Goal: Task Accomplishment & Management: Manage account settings

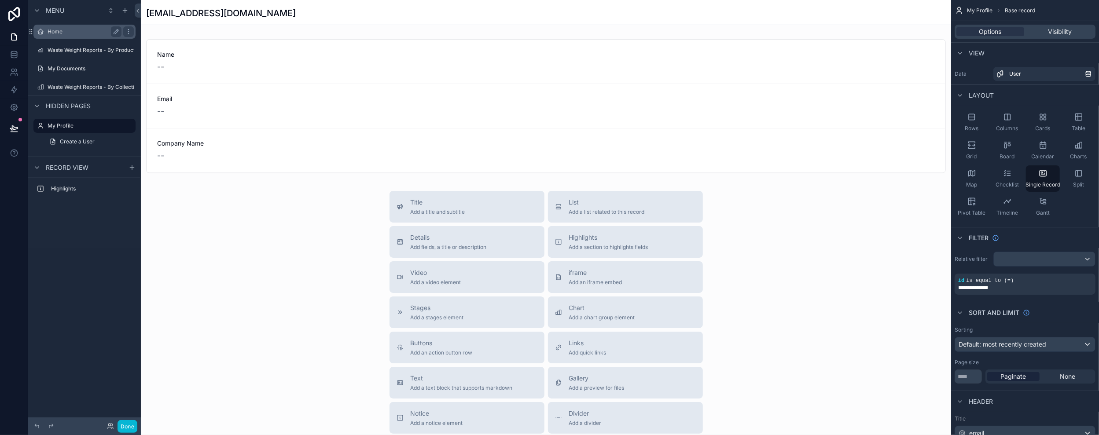
click at [50, 28] on label "Home" at bounding box center [83, 31] width 70 height 7
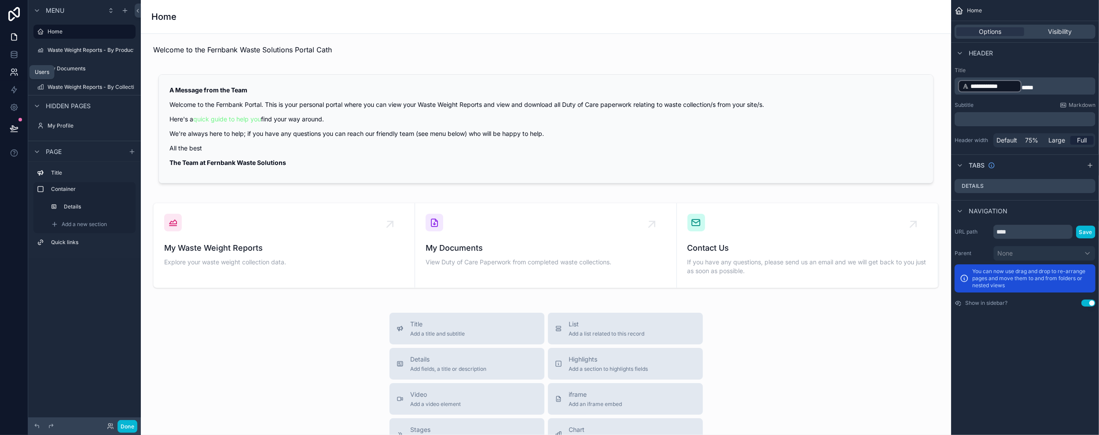
click at [15, 73] on icon at bounding box center [14, 72] width 9 height 9
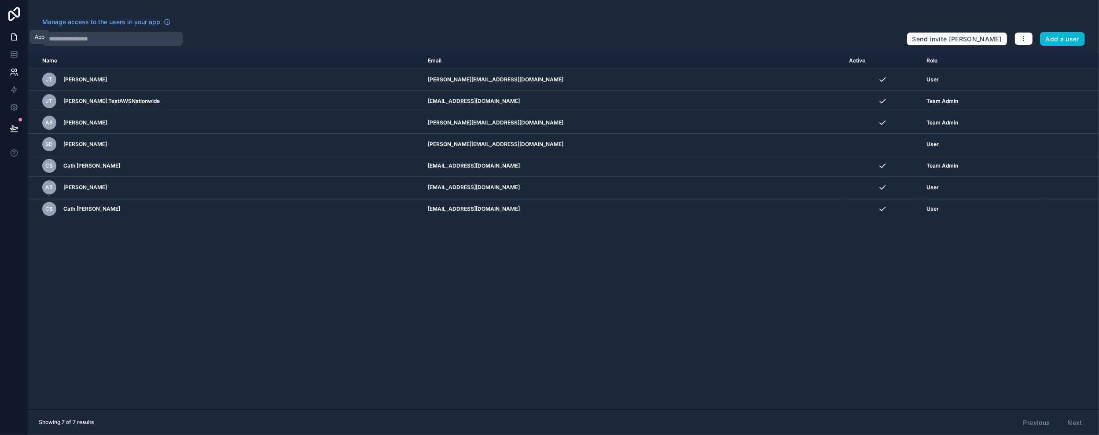
click at [14, 37] on icon at bounding box center [14, 37] width 9 height 9
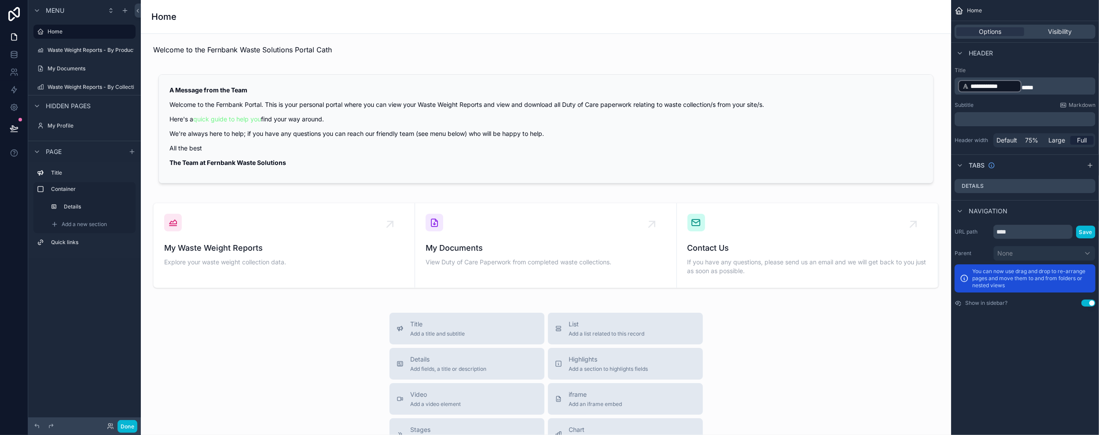
click at [106, 427] on div "Done" at bounding box center [119, 426] width 35 height 13
click at [107, 427] on icon at bounding box center [110, 426] width 7 height 7
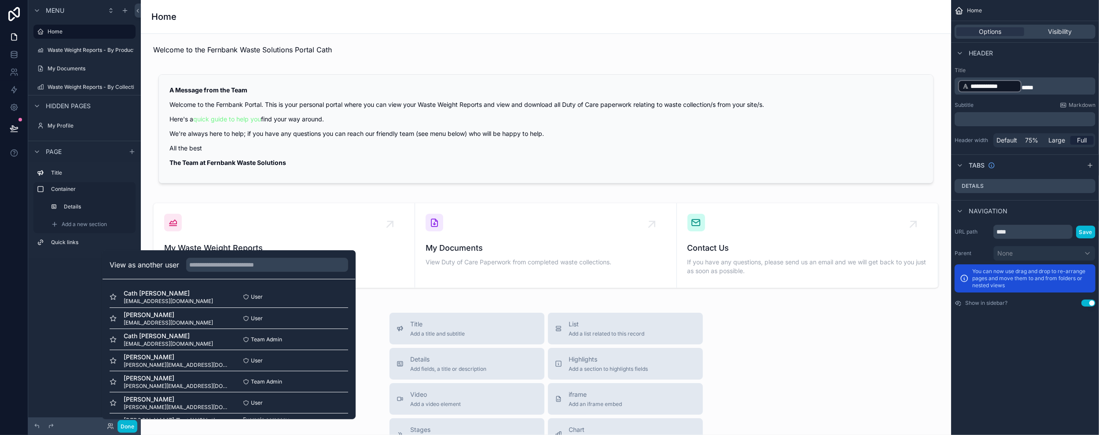
click at [53, 286] on div "Menu Home Waste Weight Reports - By Product My Documents Waste Weight Reports -…" at bounding box center [84, 212] width 113 height 425
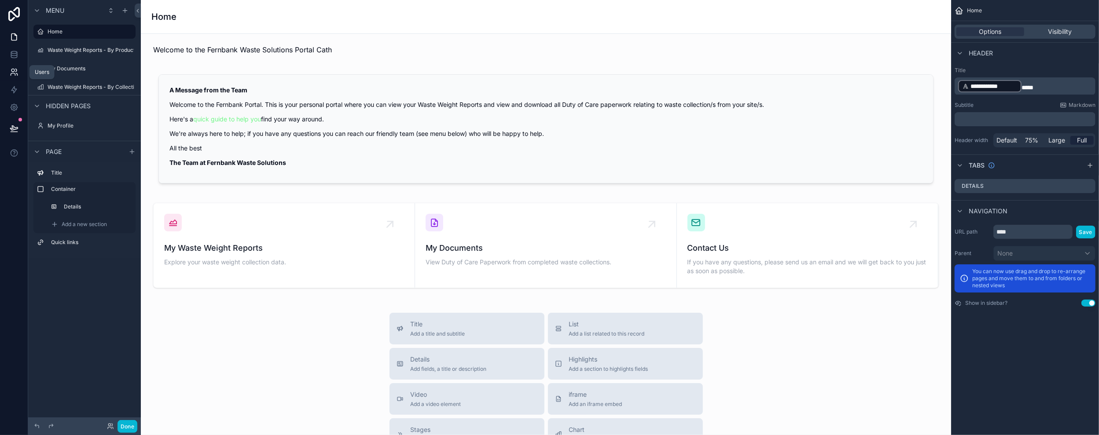
click at [12, 73] on icon at bounding box center [14, 72] width 9 height 9
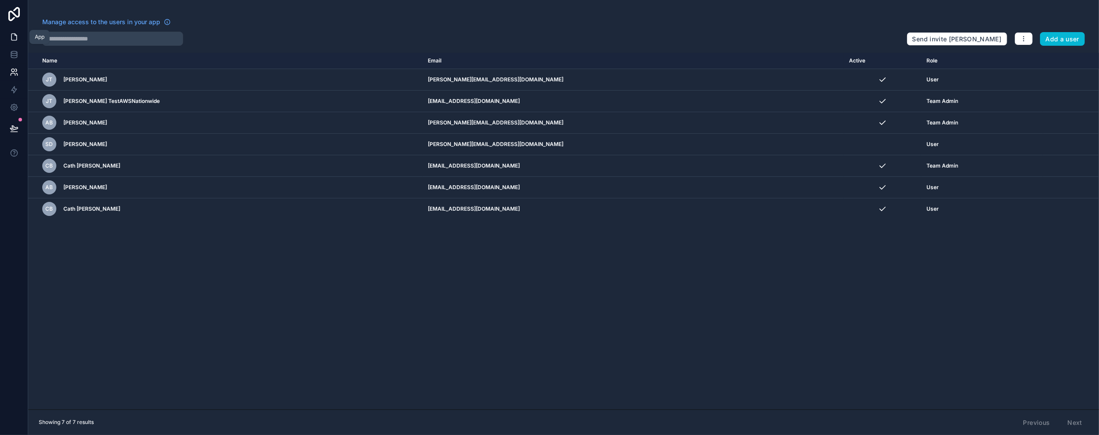
click at [13, 35] on icon at bounding box center [14, 37] width 9 height 9
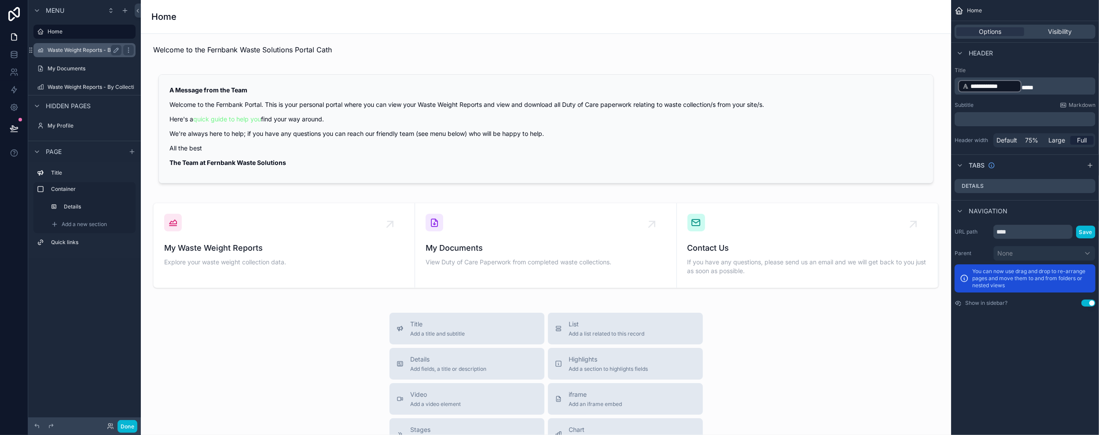
click at [83, 48] on label "Waste Weight Reports - By Product" at bounding box center [92, 50] width 88 height 7
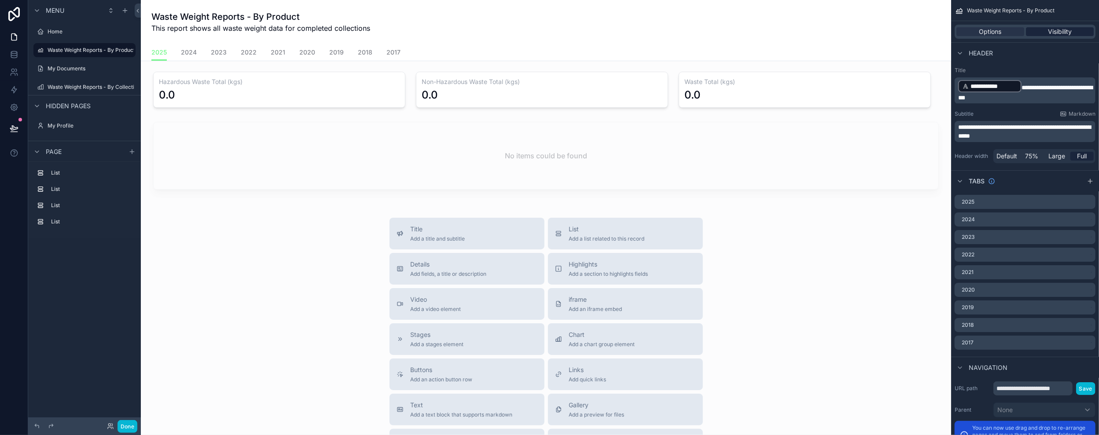
click at [1069, 32] on span "Visibility" at bounding box center [1060, 31] width 24 height 9
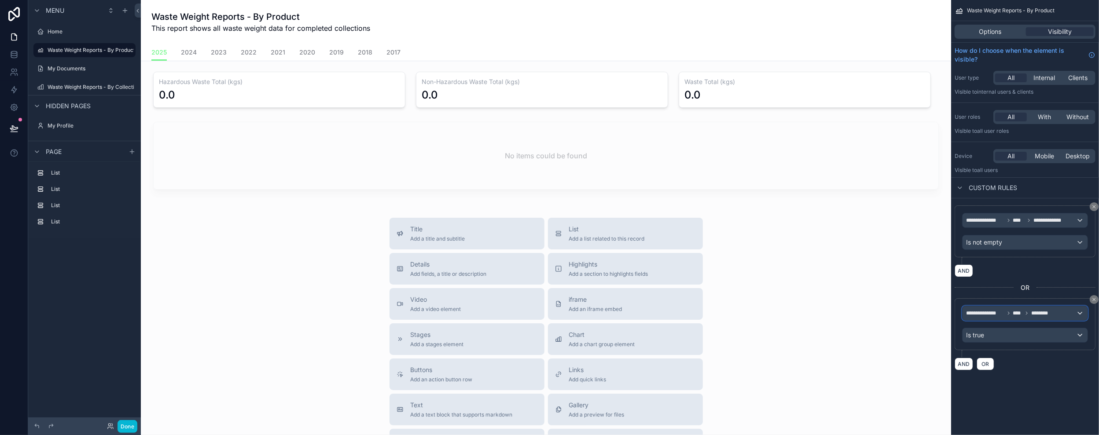
click at [1081, 315] on div "**********" at bounding box center [1025, 313] width 125 height 14
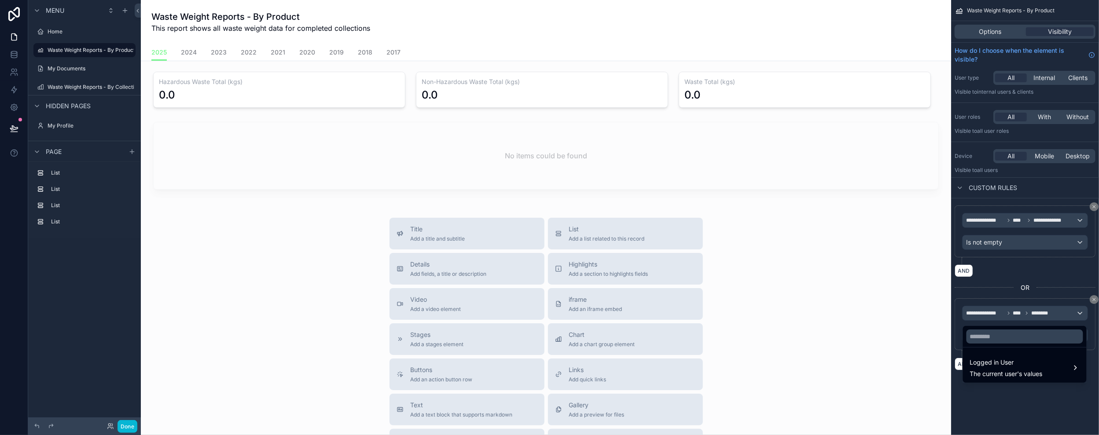
click at [1024, 412] on div "scrollable content" at bounding box center [549, 217] width 1099 height 435
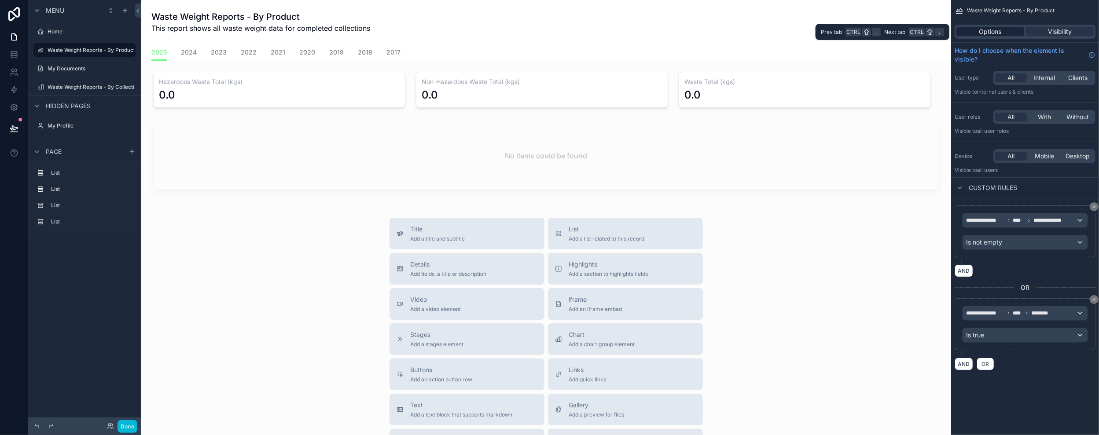
click at [987, 30] on span "Options" at bounding box center [990, 31] width 22 height 9
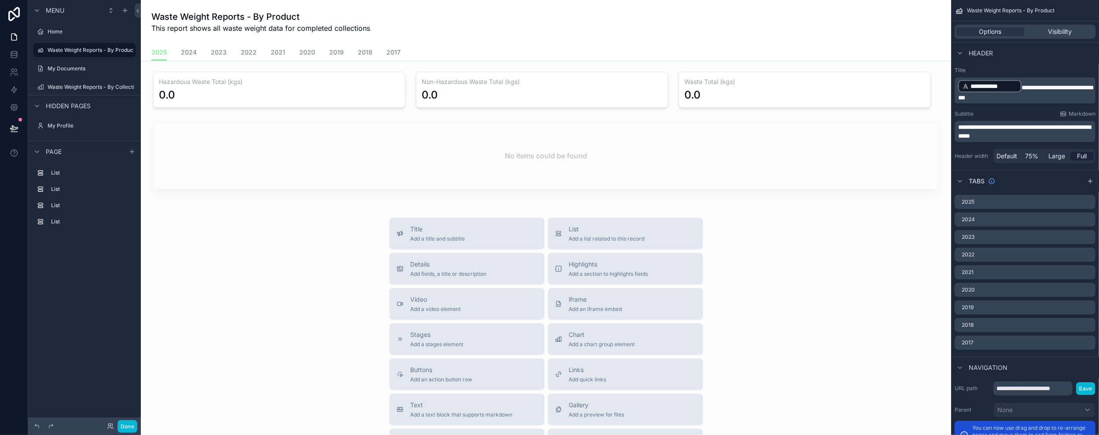
click at [1034, 135] on p "**********" at bounding box center [1026, 132] width 136 height 18
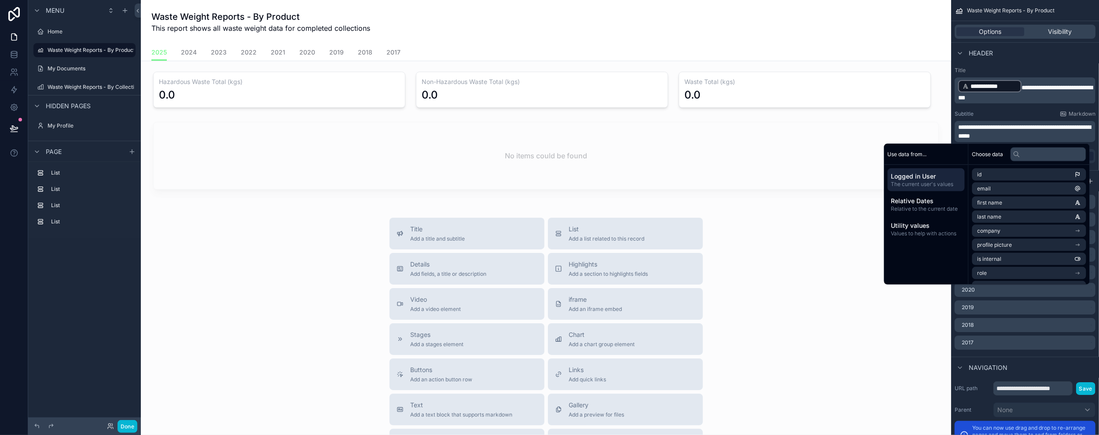
click at [992, 136] on span "**********" at bounding box center [1024, 131] width 132 height 15
click at [992, 132] on p "**********" at bounding box center [1026, 128] width 136 height 9
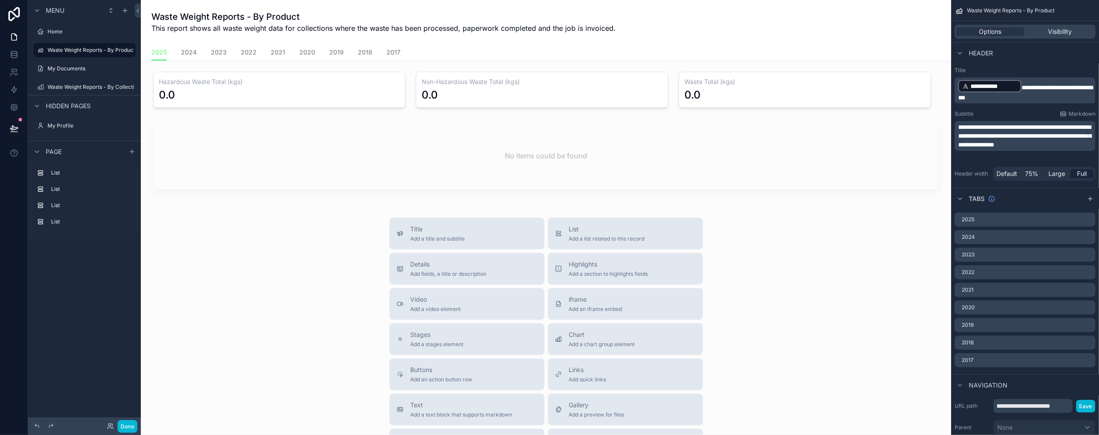
click at [865, 342] on div "Title Add a title and subtitle List Add a list related to this record Details A…" at bounding box center [546, 374] width 796 height 313
click at [56, 27] on div "Home" at bounding box center [85, 31] width 74 height 11
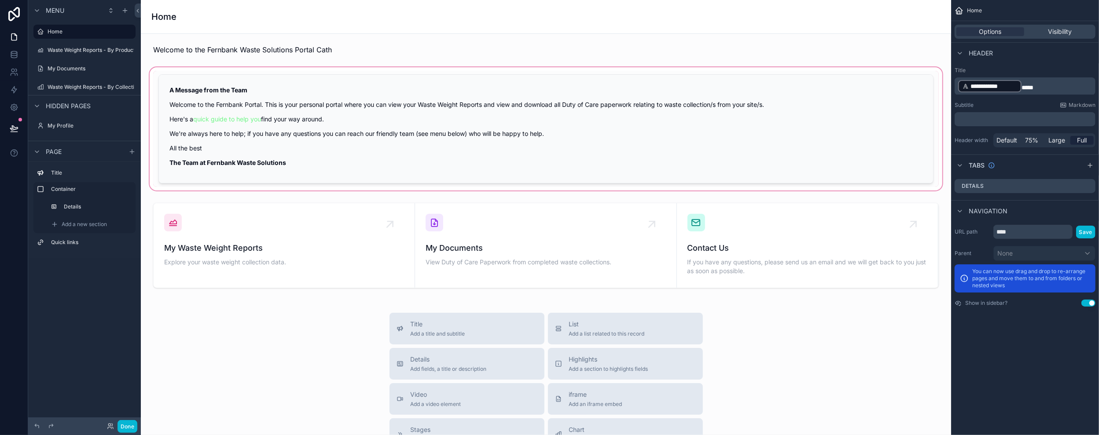
click at [231, 120] on div "scrollable content" at bounding box center [546, 129] width 796 height 127
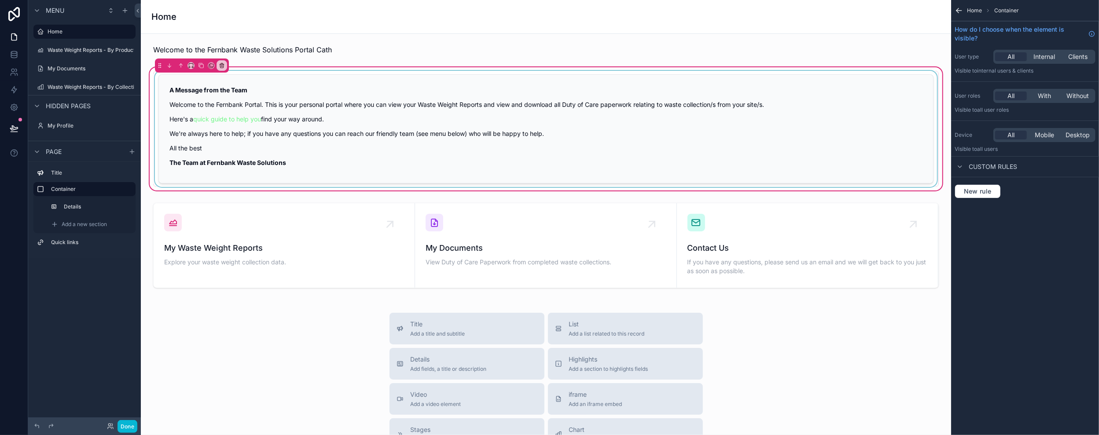
click at [346, 125] on div "scrollable content" at bounding box center [546, 129] width 786 height 116
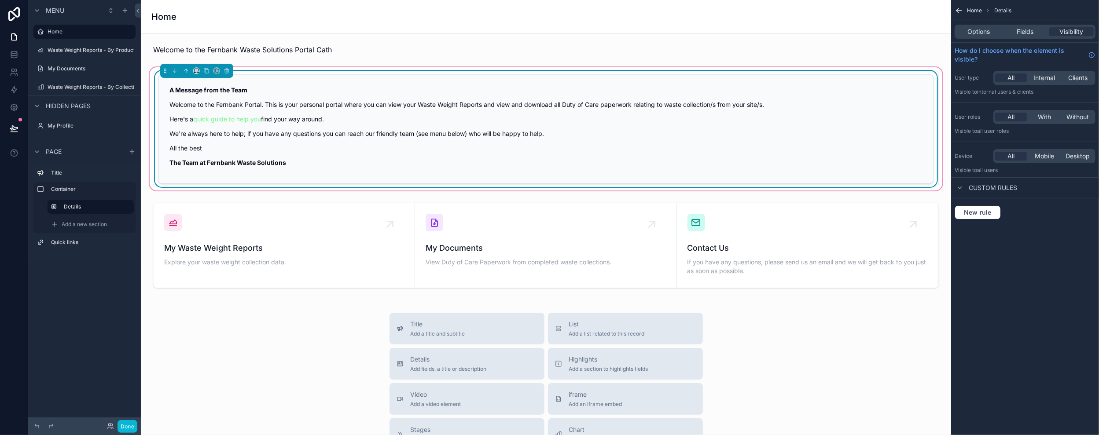
click at [328, 120] on p "Here's a quick guide to help you find your way around." at bounding box center [545, 118] width 753 height 9
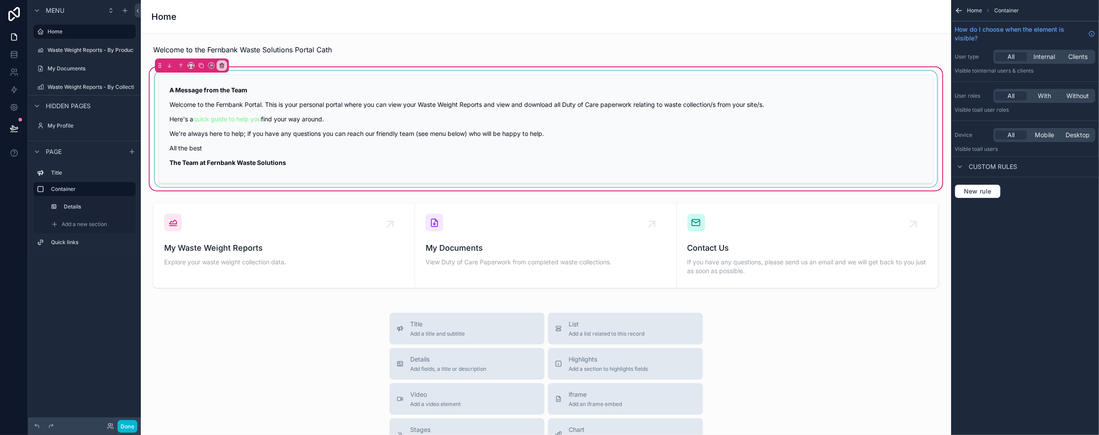
click at [346, 120] on div "scrollable content" at bounding box center [546, 129] width 786 height 116
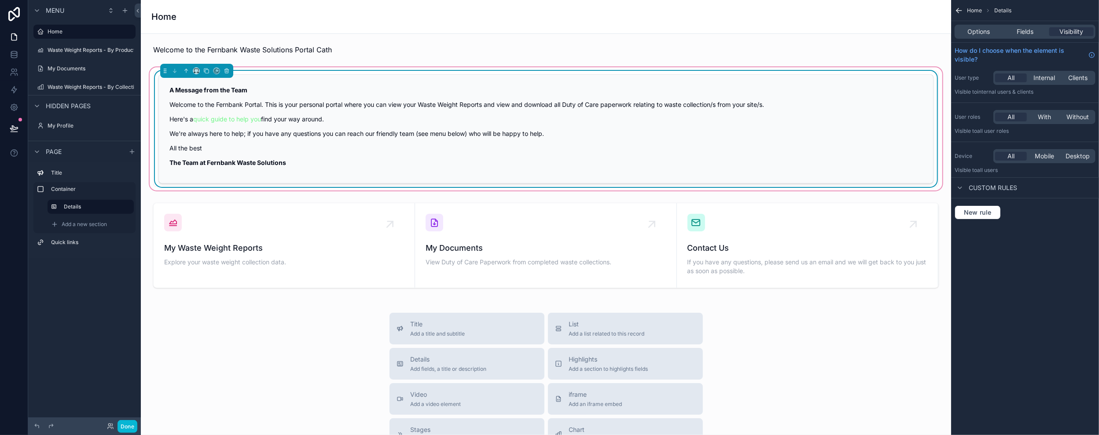
click at [333, 115] on p "Here's a quick guide to help you find your way around." at bounding box center [545, 118] width 753 height 9
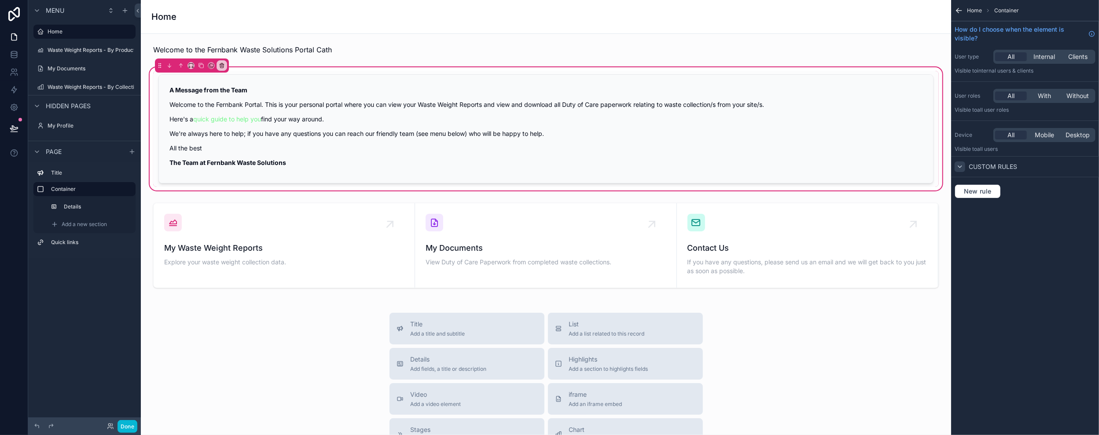
click at [961, 164] on icon "scrollable content" at bounding box center [959, 166] width 7 height 7
click at [958, 7] on icon "scrollable content" at bounding box center [959, 10] width 9 height 9
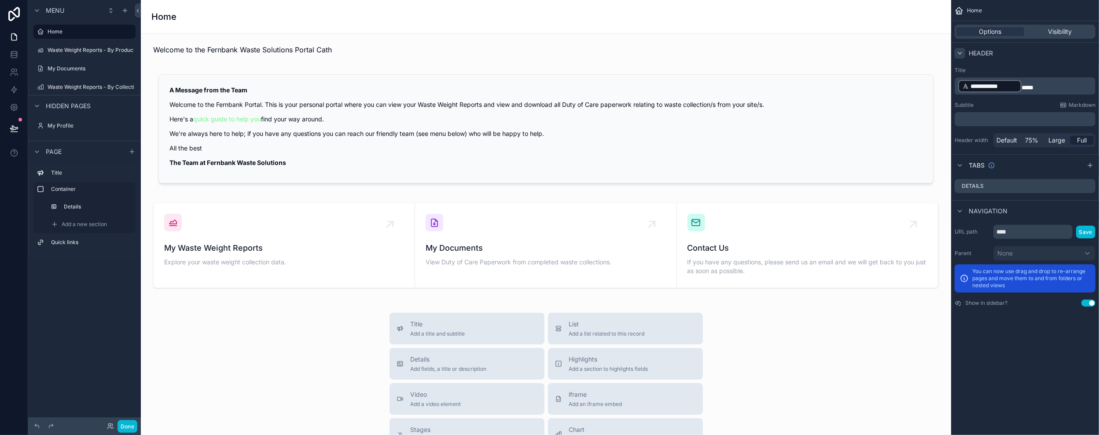
click at [960, 55] on icon "scrollable content" at bounding box center [959, 53] width 7 height 7
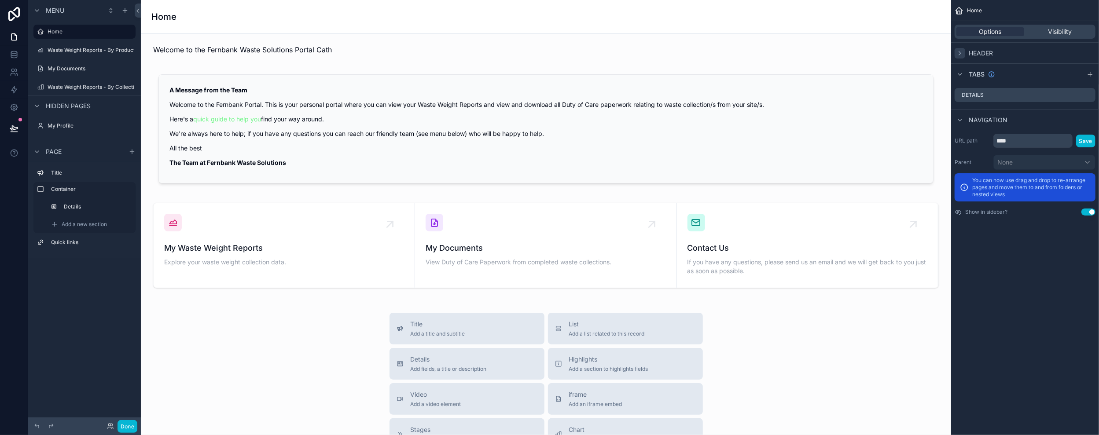
click at [958, 51] on icon "scrollable content" at bounding box center [959, 53] width 7 height 7
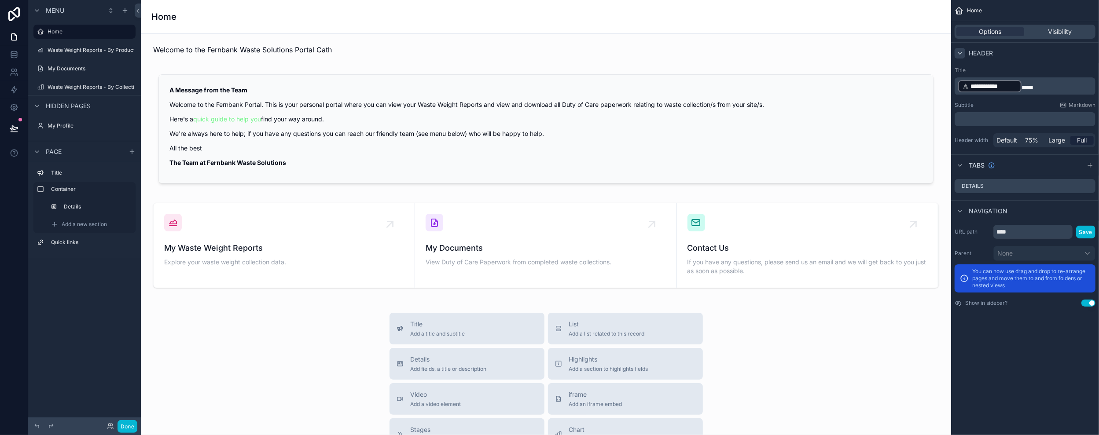
click at [959, 11] on icon "scrollable content" at bounding box center [959, 10] width 9 height 9
click at [977, 9] on span "Home" at bounding box center [974, 10] width 15 height 7
click at [332, 124] on div "scrollable content" at bounding box center [546, 129] width 796 height 127
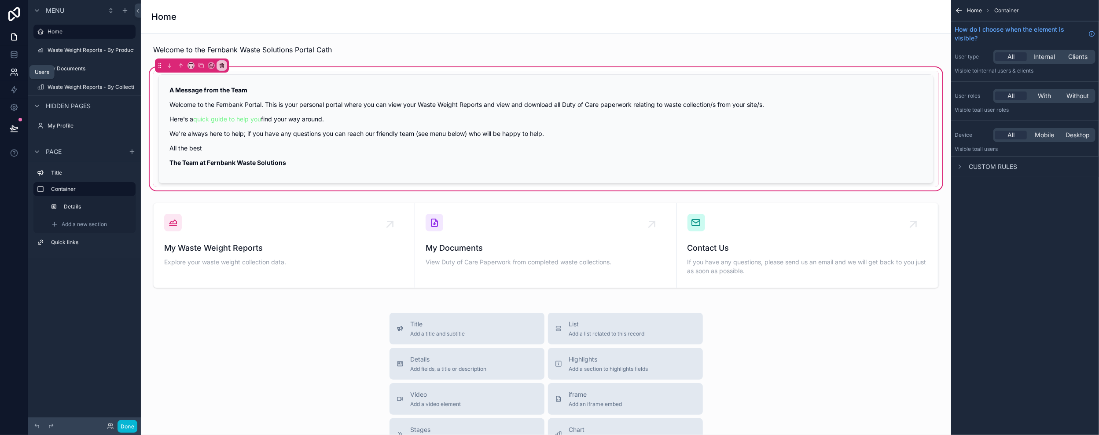
click at [18, 72] on link at bounding box center [14, 72] width 28 height 18
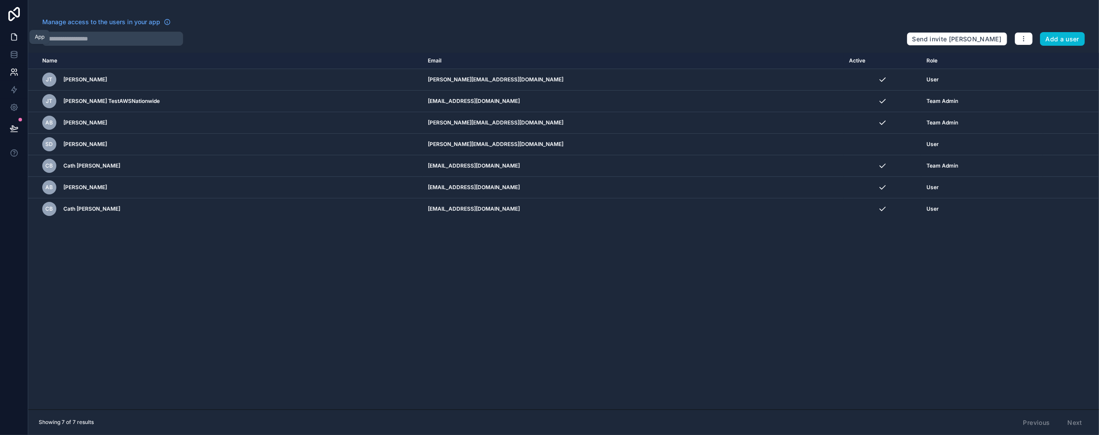
click at [11, 34] on icon at bounding box center [14, 37] width 9 height 9
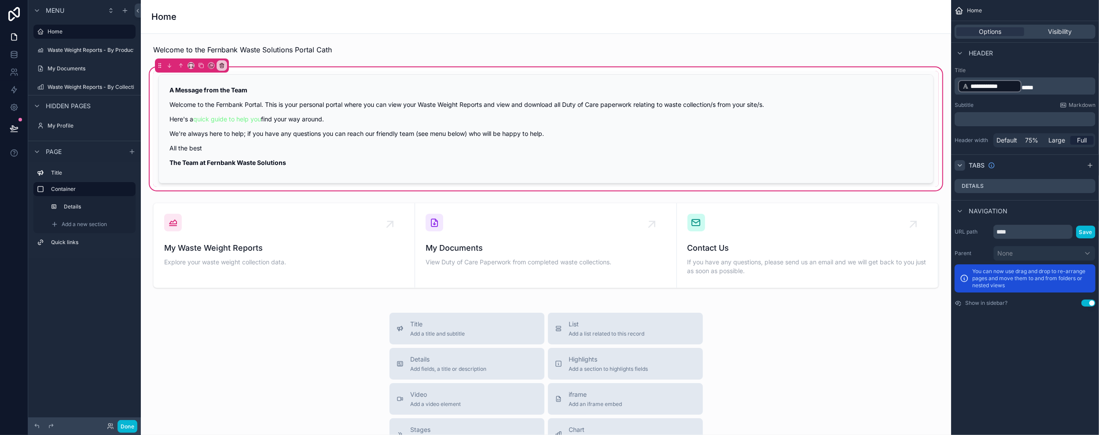
click at [959, 164] on icon "scrollable content" at bounding box center [959, 165] width 7 height 7
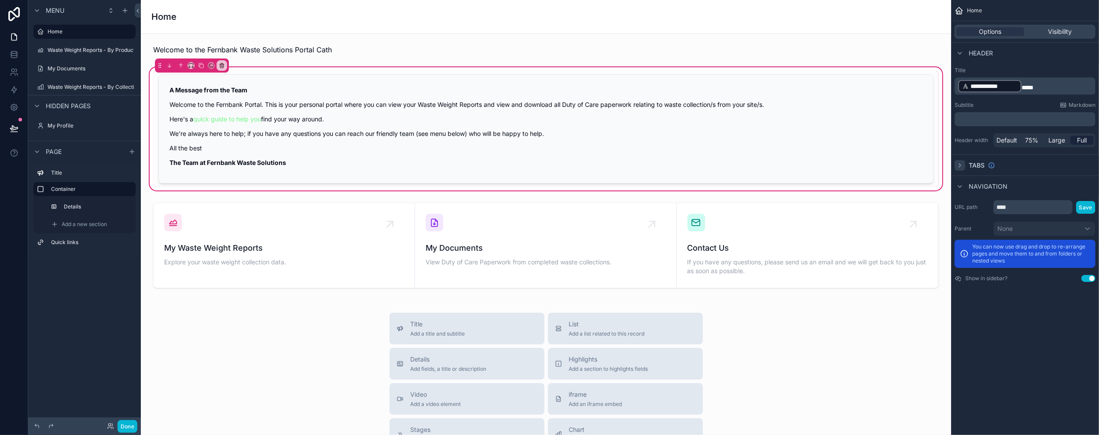
click at [959, 164] on icon "scrollable content" at bounding box center [959, 165] width 7 height 7
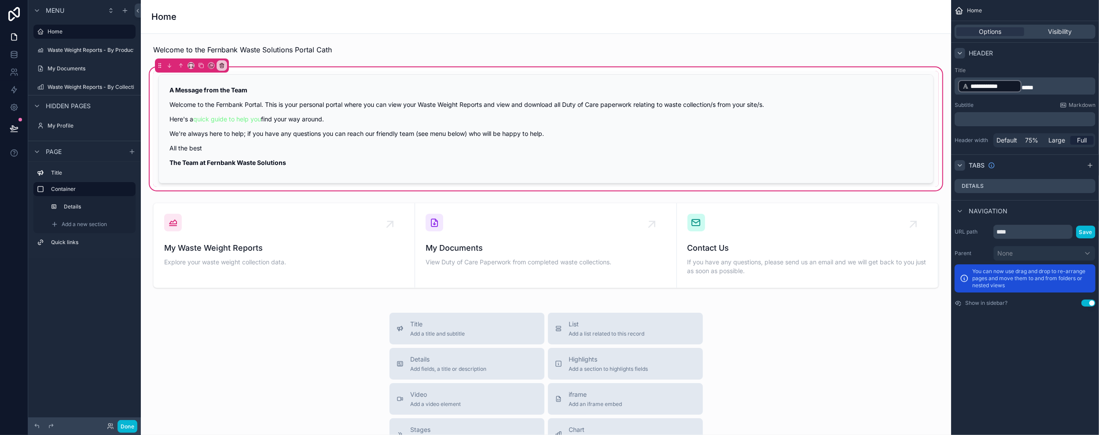
click at [960, 53] on icon "scrollable content" at bounding box center [960, 53] width 4 height 2
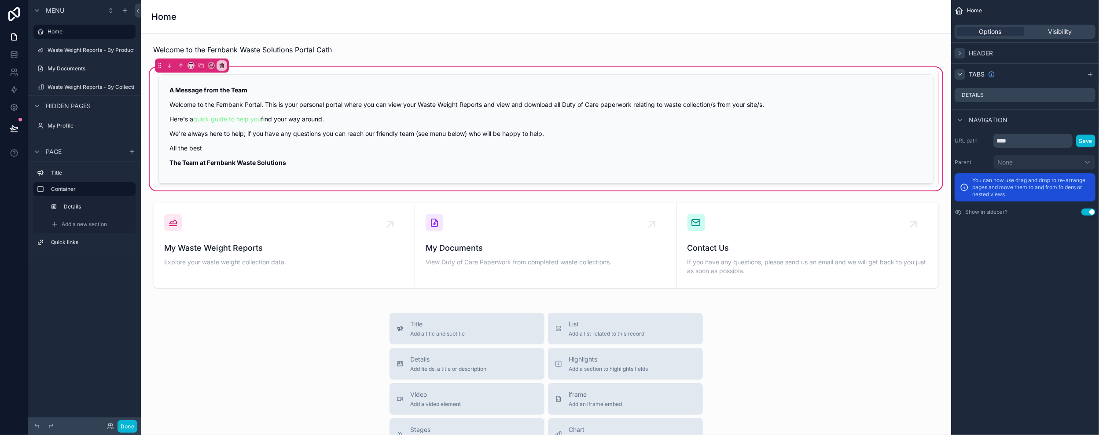
click at [960, 53] on icon "scrollable content" at bounding box center [960, 53] width 2 height 4
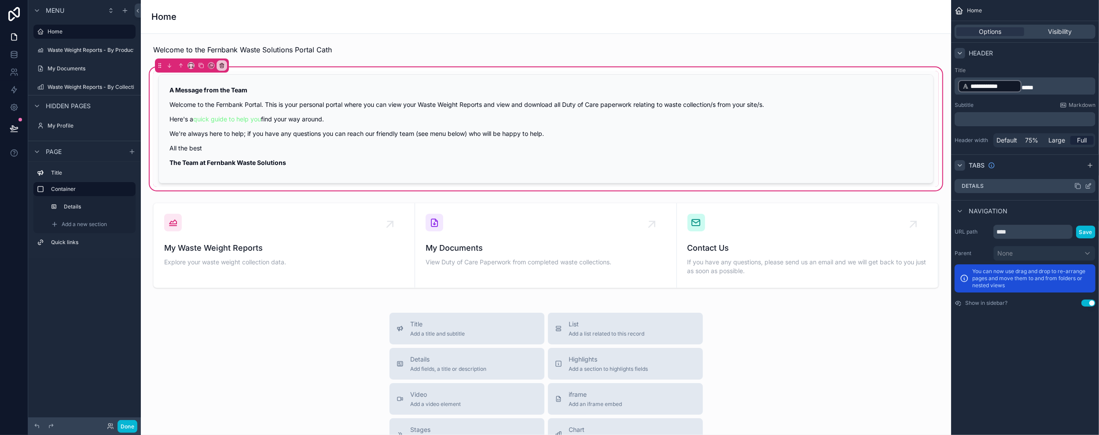
click at [1076, 185] on icon "scrollable content" at bounding box center [1077, 186] width 7 height 7
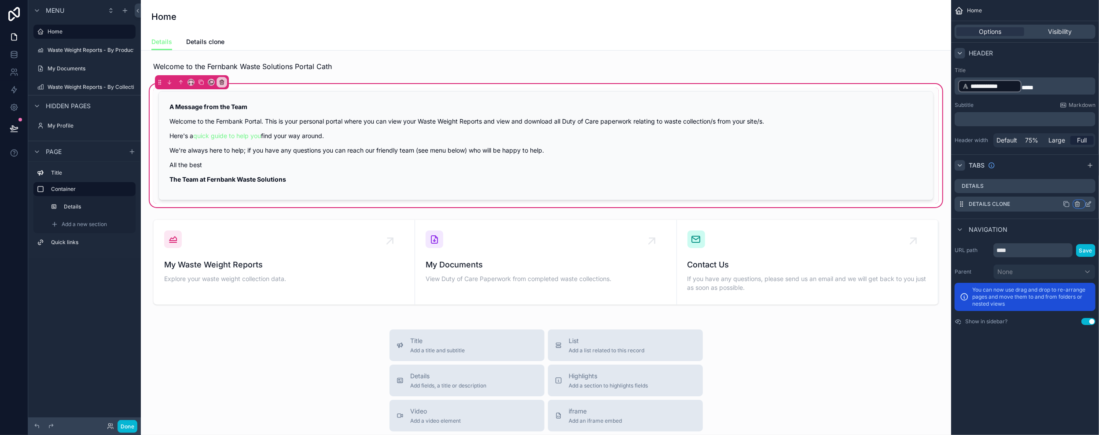
click at [1078, 204] on icon "scrollable content" at bounding box center [1078, 205] width 0 height 2
click at [1032, 162] on div "scrollable content" at bounding box center [549, 217] width 1099 height 435
click at [1077, 204] on icon "scrollable content" at bounding box center [1077, 204] width 7 height 7
click at [1059, 217] on span "Remove tab and contents" at bounding box center [1040, 221] width 74 height 11
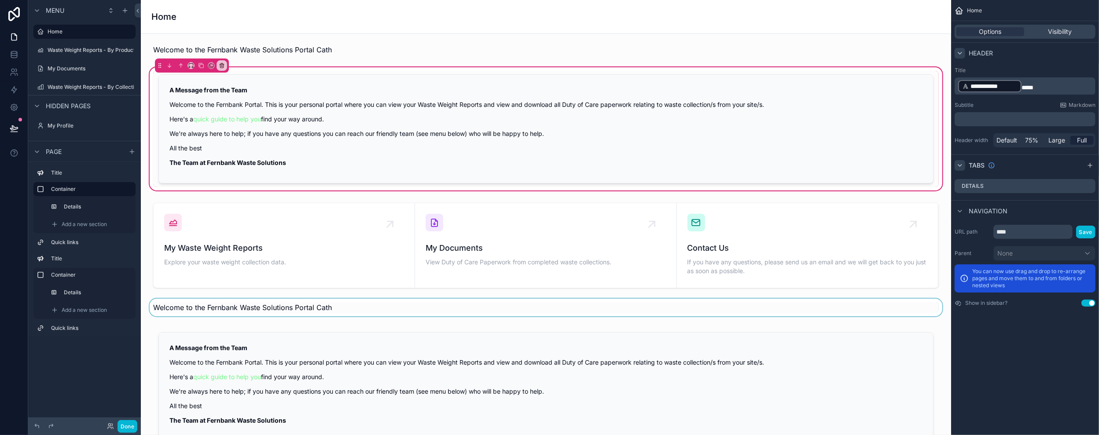
click at [335, 310] on div "scrollable content" at bounding box center [546, 308] width 796 height 18
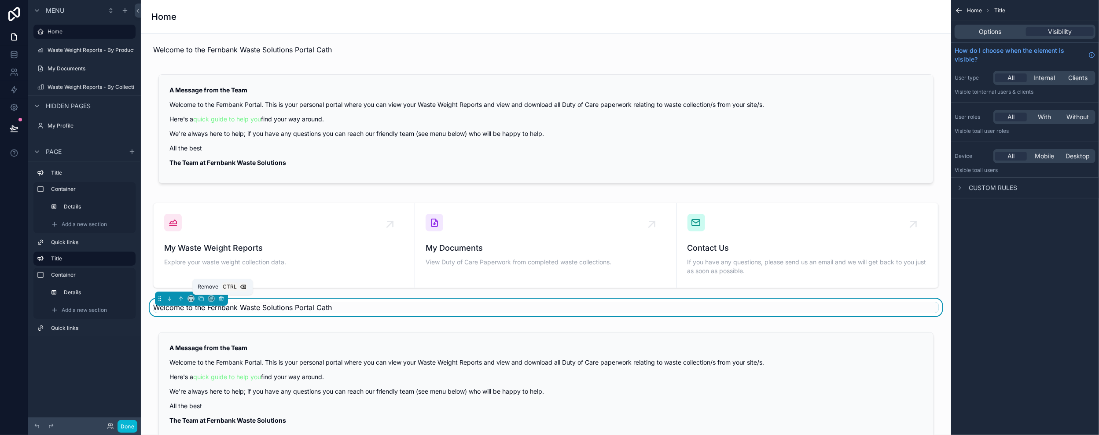
click at [223, 298] on icon "scrollable content" at bounding box center [221, 298] width 4 height 0
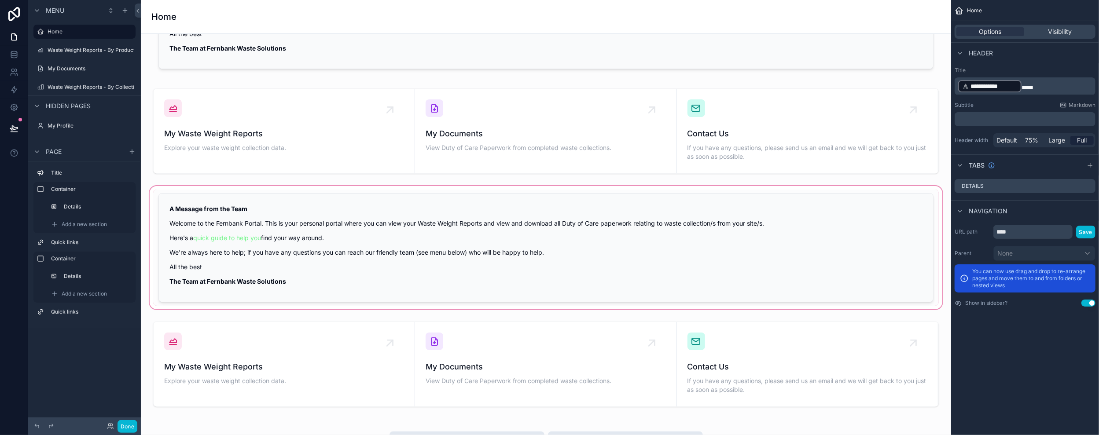
scroll to position [114, 0]
click at [242, 191] on div "scrollable content" at bounding box center [546, 248] width 796 height 127
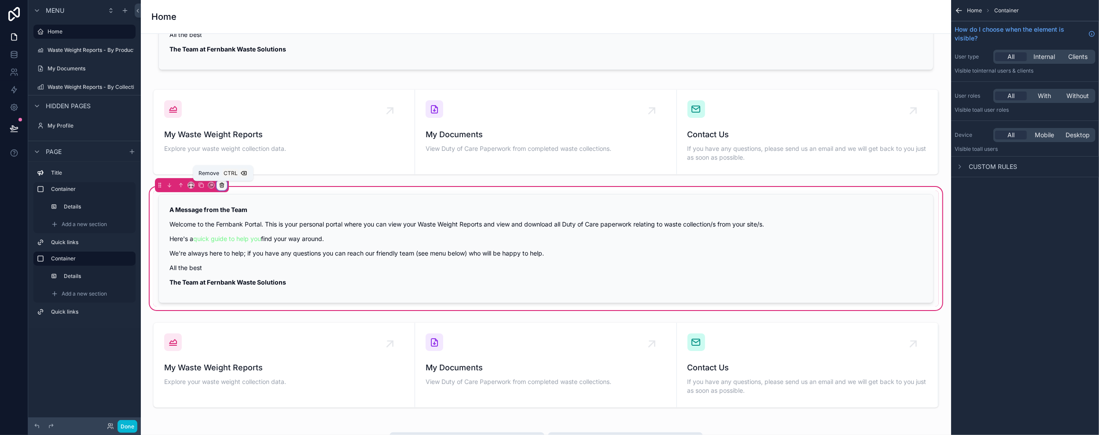
click at [222, 186] on icon "scrollable content" at bounding box center [222, 185] width 6 height 6
click at [250, 204] on span "Remove only container" at bounding box center [257, 204] width 66 height 11
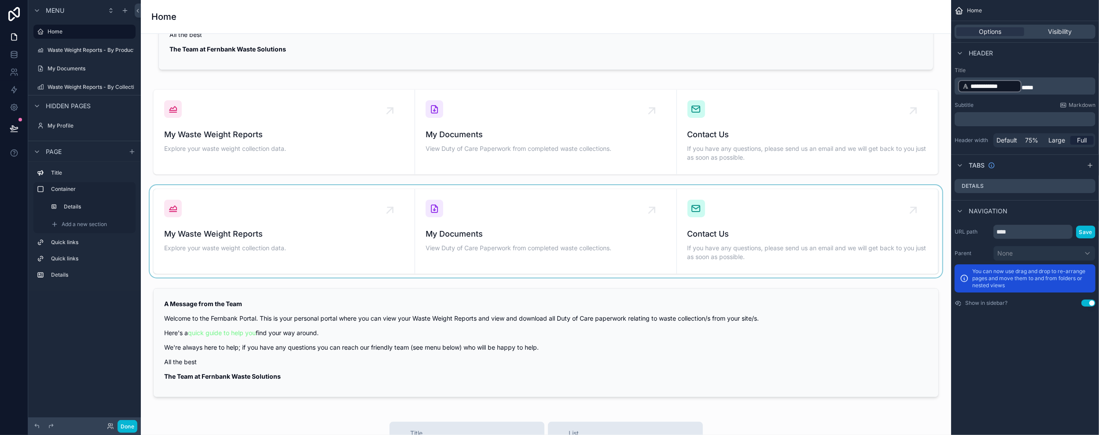
click at [249, 191] on div "scrollable content" at bounding box center [546, 231] width 796 height 92
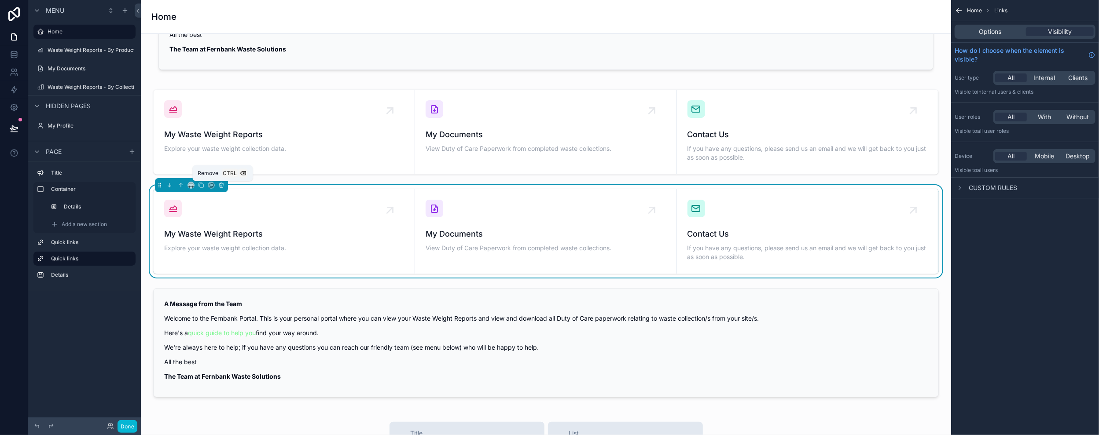
click at [223, 185] on icon "scrollable content" at bounding box center [222, 186] width 4 height 4
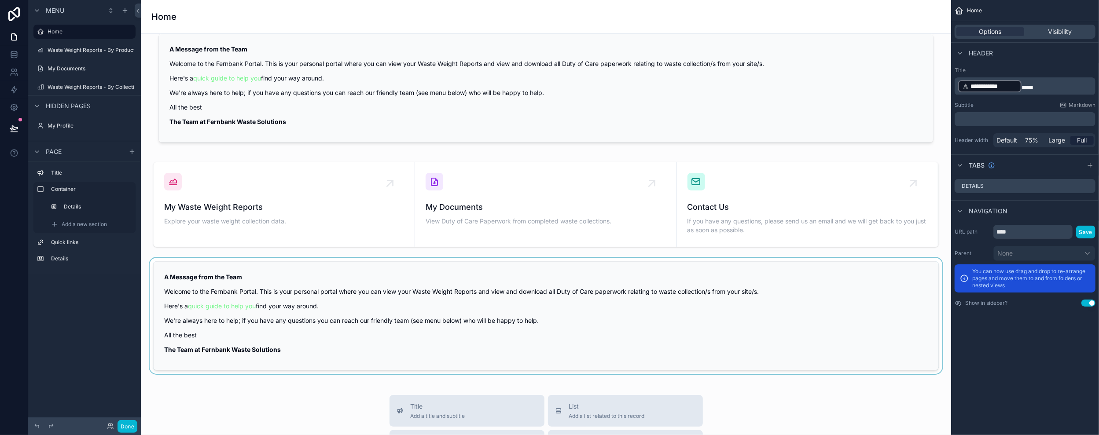
scroll to position [0, 0]
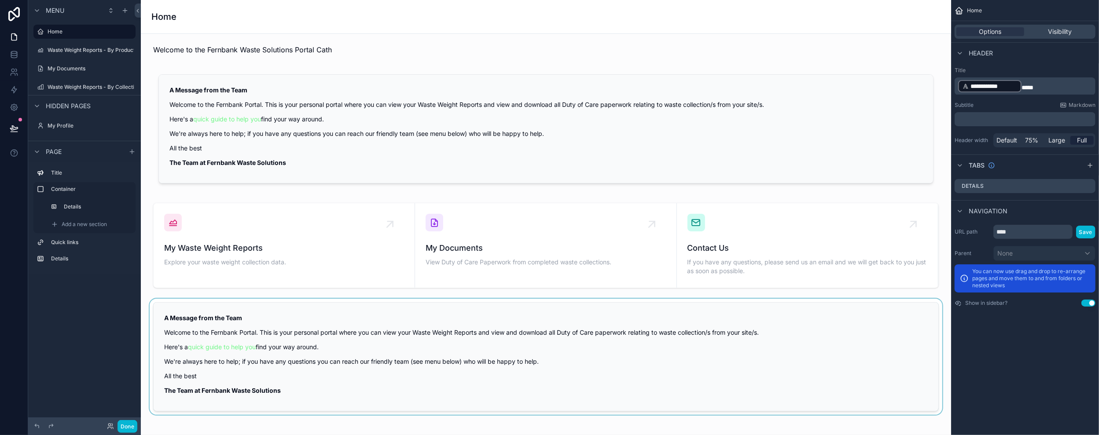
click at [231, 309] on div "scrollable content" at bounding box center [546, 357] width 796 height 116
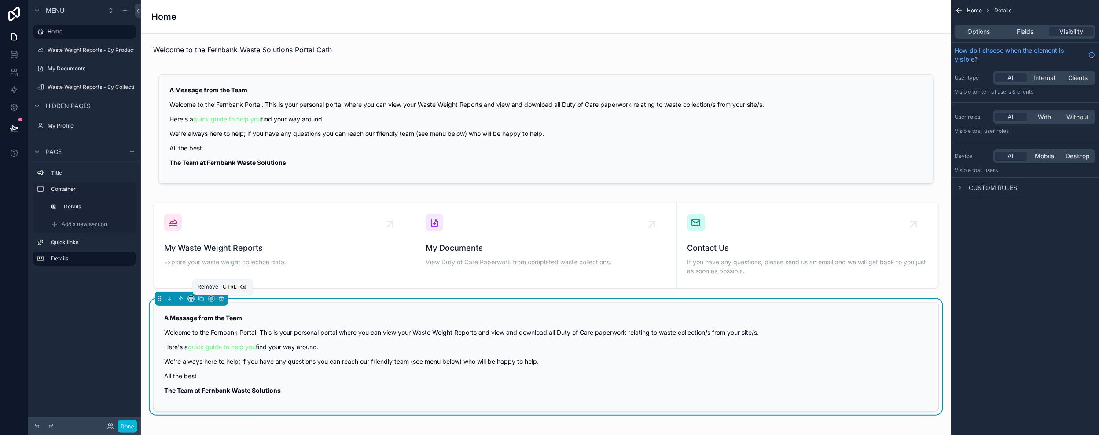
click at [222, 298] on icon "scrollable content" at bounding box center [221, 299] width 6 height 6
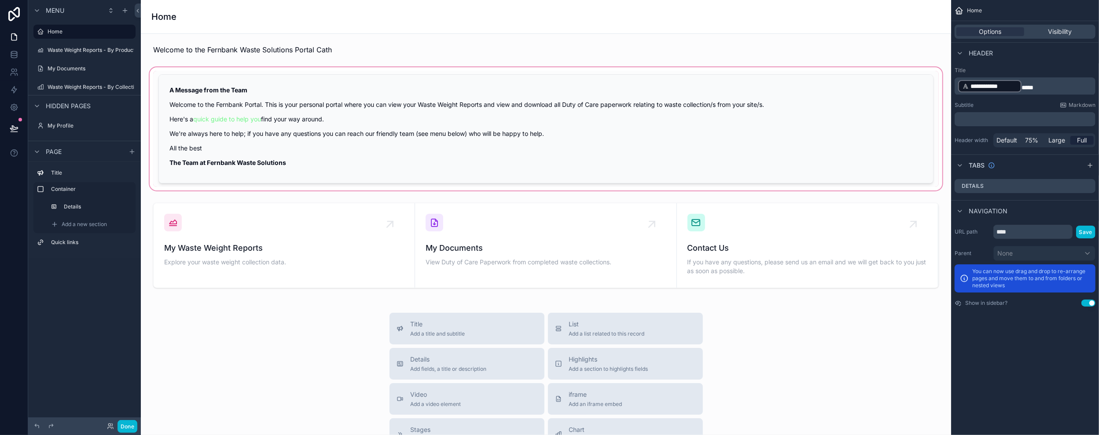
click at [343, 113] on div "scrollable content" at bounding box center [546, 129] width 796 height 127
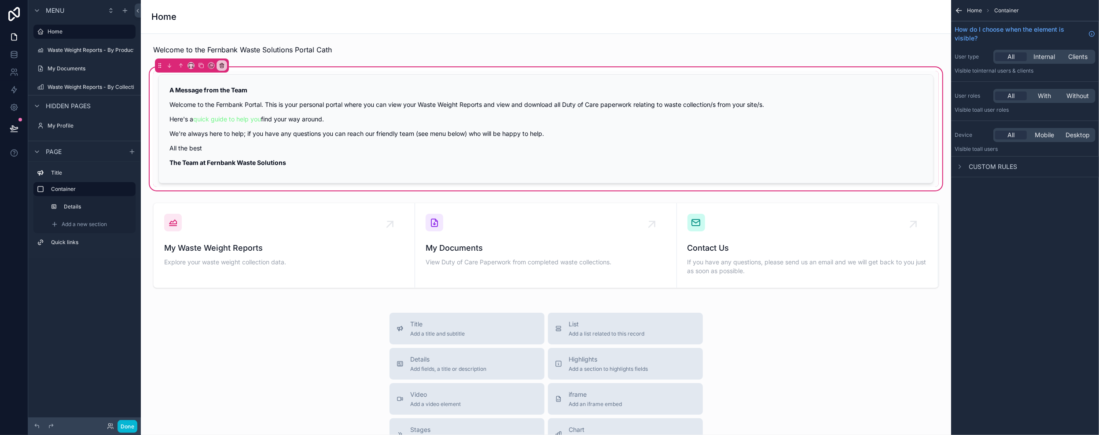
click at [1009, 11] on span "Container" at bounding box center [1006, 10] width 25 height 7
click at [960, 165] on icon "scrollable content" at bounding box center [959, 166] width 7 height 7
click at [962, 164] on icon "scrollable content" at bounding box center [959, 166] width 7 height 7
click at [958, 11] on icon "scrollable content" at bounding box center [957, 12] width 2 height 2
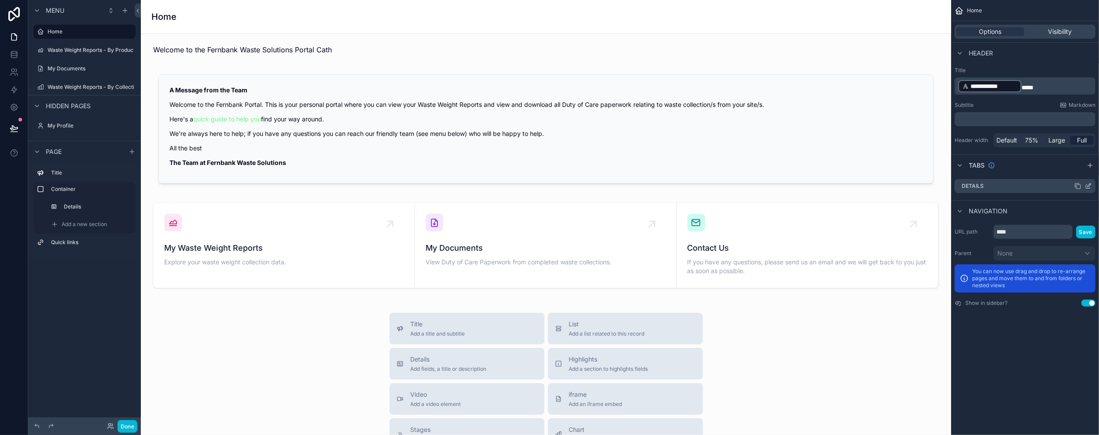
click at [1090, 185] on icon "scrollable content" at bounding box center [1088, 186] width 7 height 7
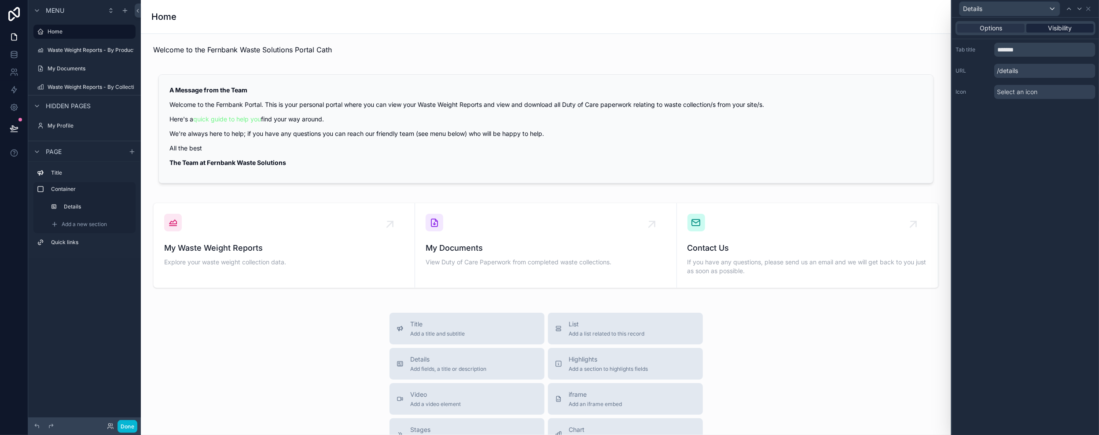
click at [1048, 26] on span "Visibility" at bounding box center [1060, 28] width 24 height 9
click at [992, 27] on span "Options" at bounding box center [991, 28] width 22 height 9
click at [1050, 6] on div "Details" at bounding box center [1010, 9] width 100 height 14
click at [1036, 203] on div at bounding box center [1025, 217] width 147 height 435
click at [1068, 9] on icon at bounding box center [1069, 9] width 4 height 2
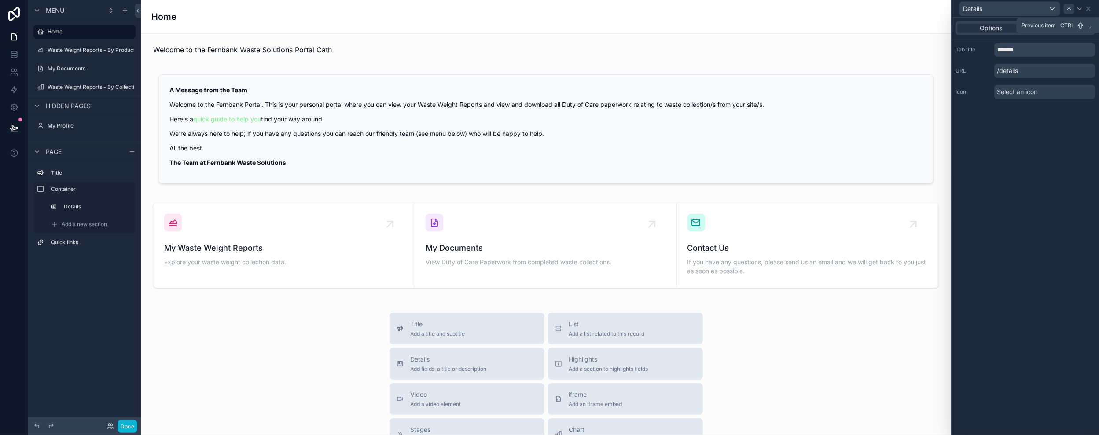
click at [1068, 9] on icon at bounding box center [1069, 9] width 4 height 2
click at [1070, 6] on icon at bounding box center [1069, 8] width 7 height 7
click at [1090, 7] on icon at bounding box center [1089, 9] width 4 height 4
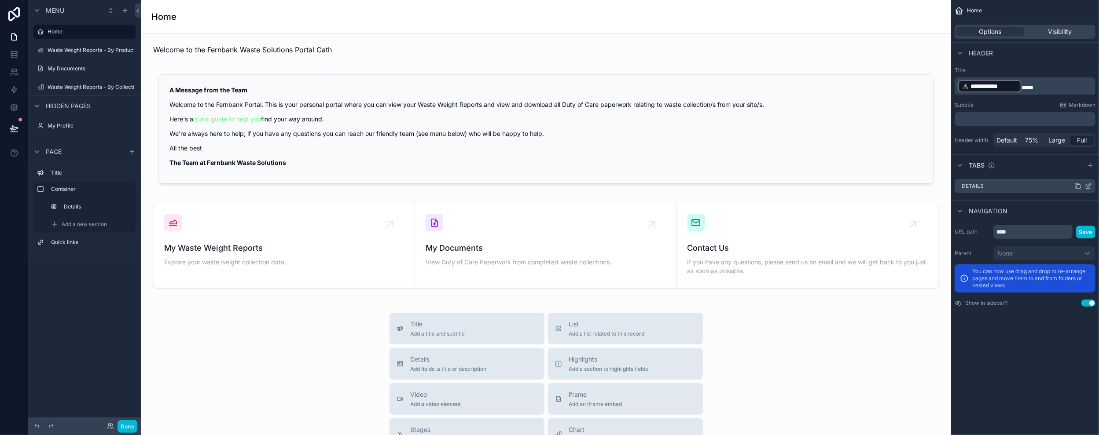
click at [1090, 187] on icon "scrollable content" at bounding box center [1088, 186] width 7 height 7
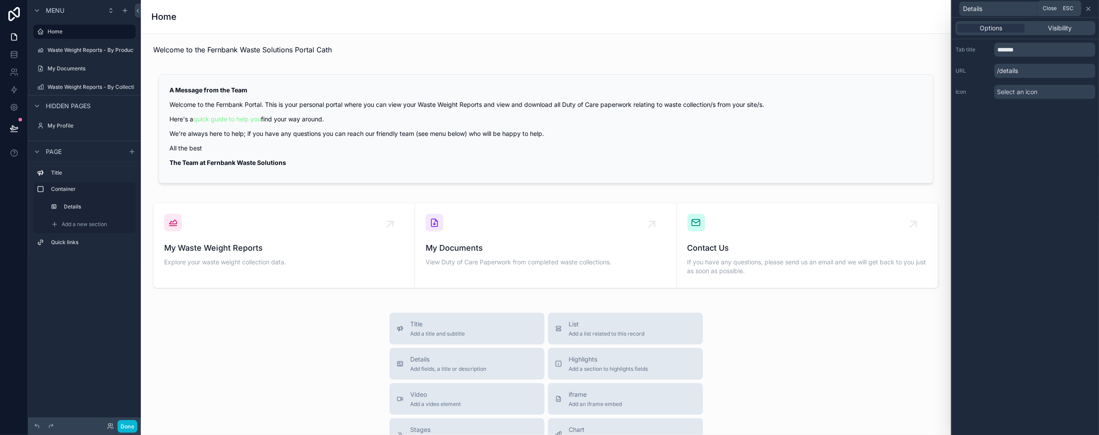
click at [1089, 8] on icon at bounding box center [1089, 9] width 4 height 4
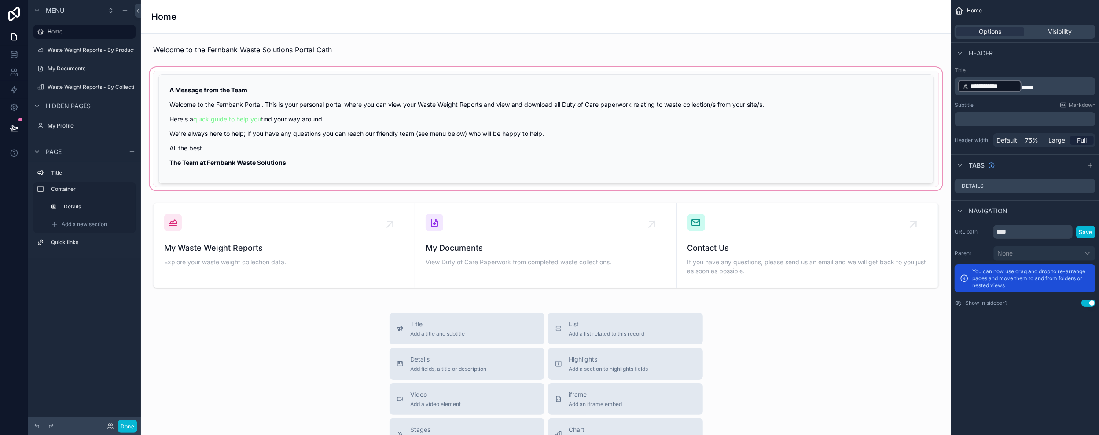
click at [729, 141] on div "scrollable content" at bounding box center [546, 129] width 796 height 127
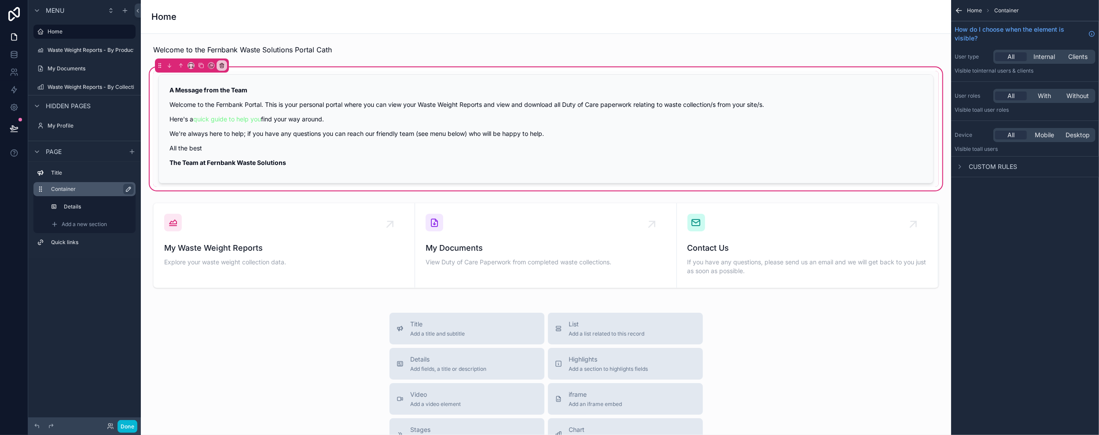
click at [129, 191] on icon "scrollable content" at bounding box center [128, 189] width 4 height 4
click at [129, 187] on icon "scrollable content" at bounding box center [126, 189] width 7 height 7
click at [960, 167] on icon "scrollable content" at bounding box center [960, 167] width 2 height 4
click at [959, 9] on icon "scrollable content" at bounding box center [959, 10] width 9 height 9
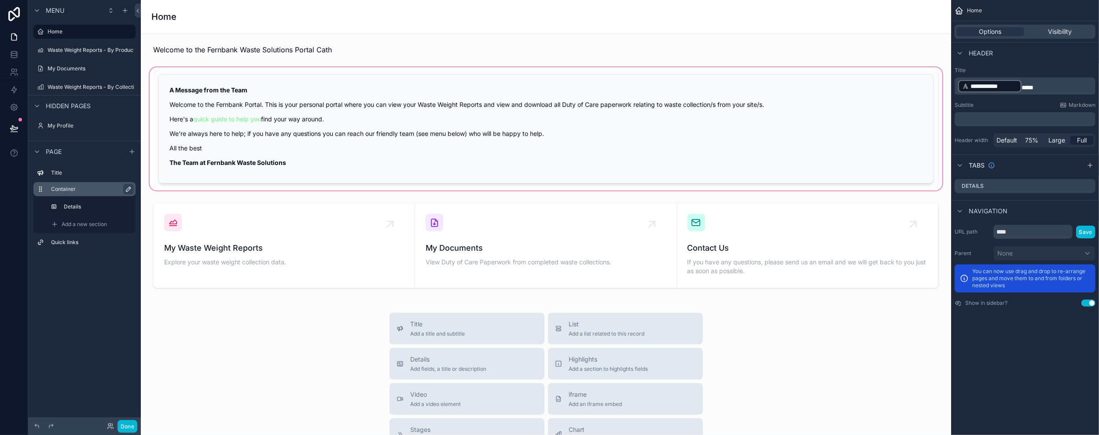
click at [324, 118] on div "scrollable content" at bounding box center [546, 129] width 796 height 127
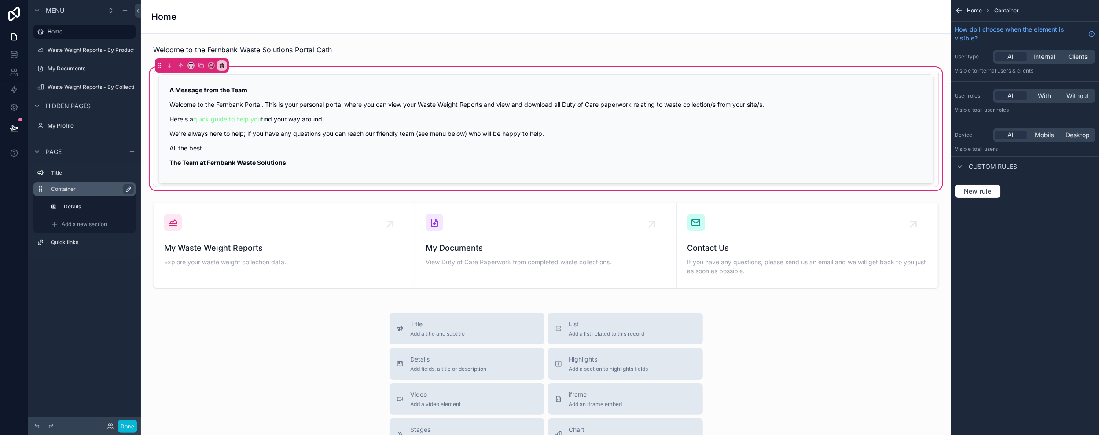
click at [324, 118] on div "scrollable content" at bounding box center [546, 129] width 786 height 116
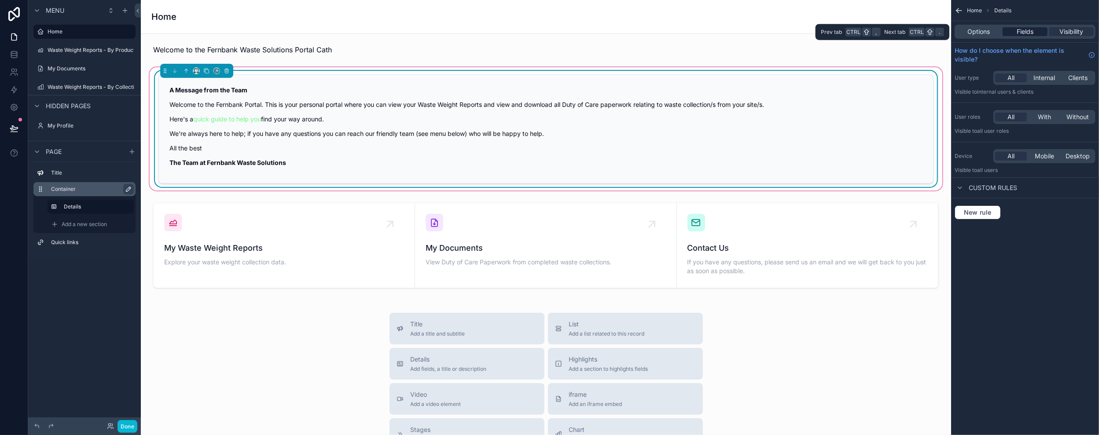
click at [1020, 32] on span "Fields" at bounding box center [1025, 31] width 17 height 9
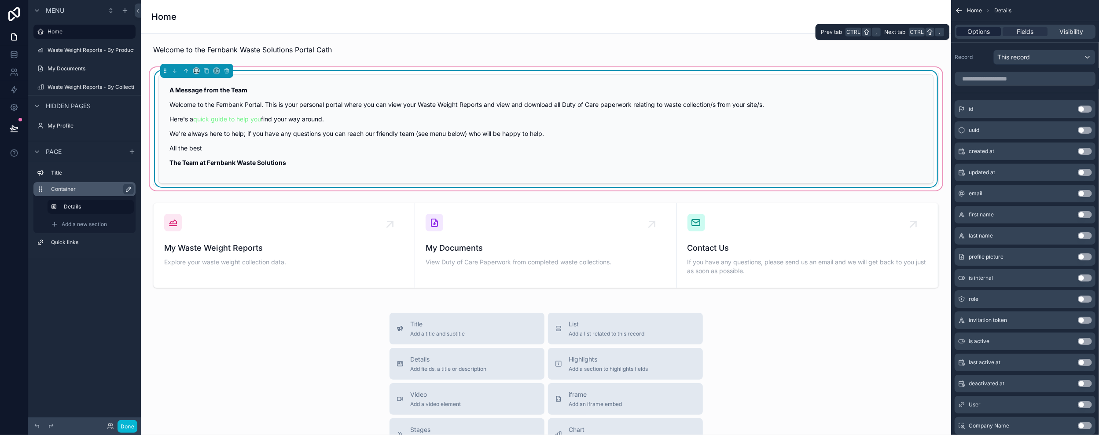
click at [976, 29] on span "Options" at bounding box center [978, 31] width 22 height 9
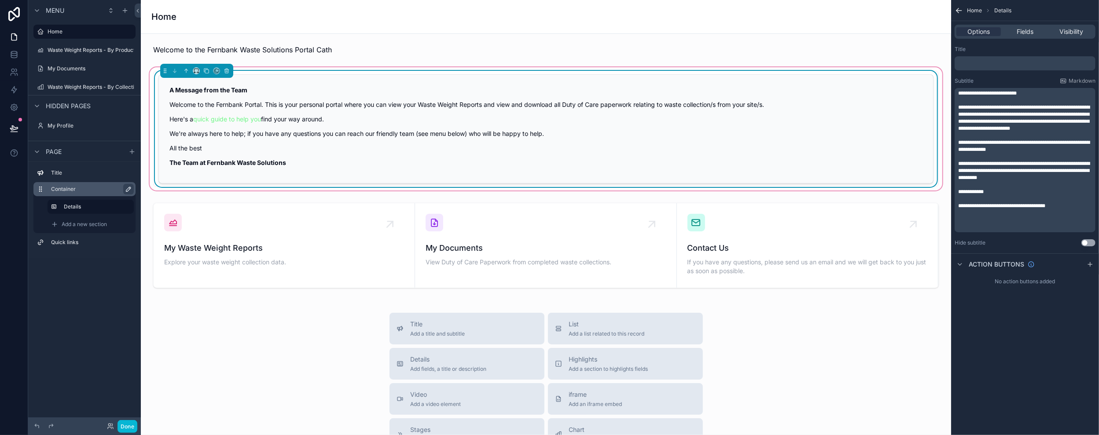
click at [1029, 147] on p "**********" at bounding box center [1026, 146] width 136 height 14
drag, startPoint x: 1029, startPoint y: 147, endPoint x: 962, endPoint y: 143, distance: 67.0
click at [962, 143] on p "**********" at bounding box center [1026, 146] width 136 height 14
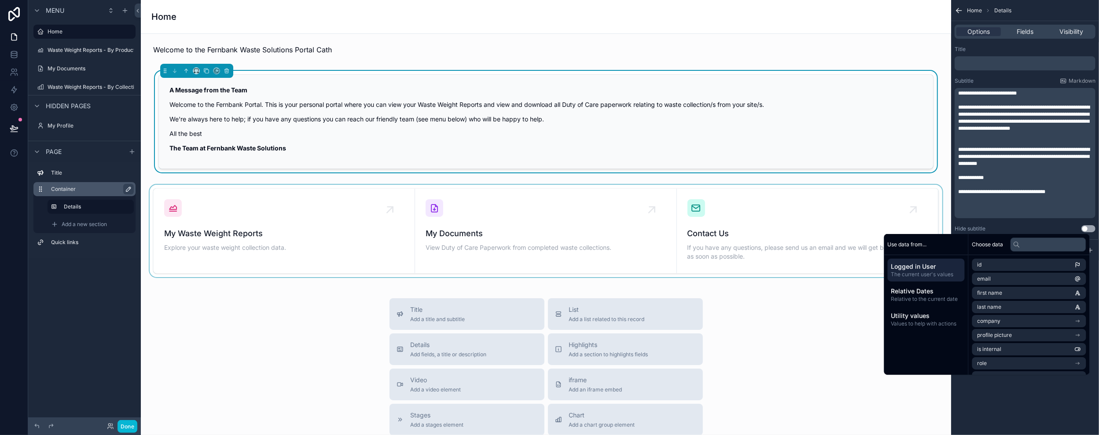
click at [791, 217] on div "scrollable content" at bounding box center [546, 231] width 796 height 92
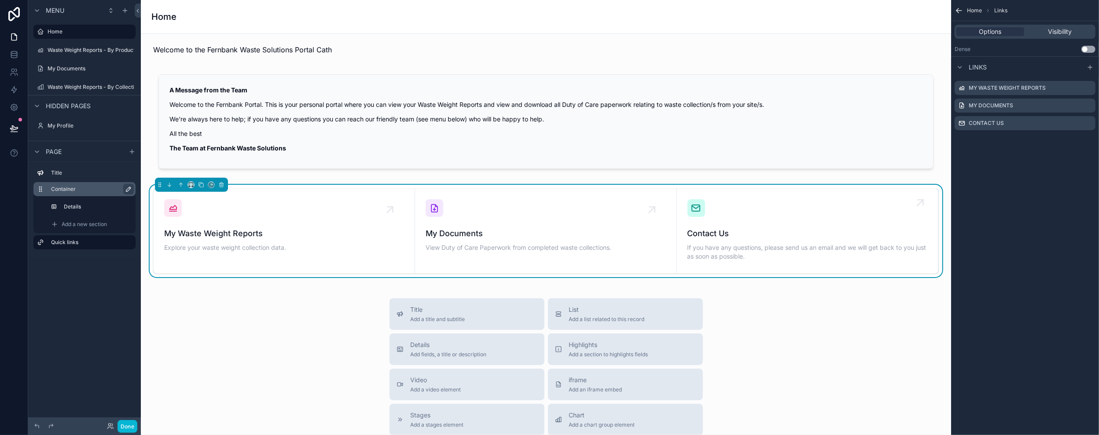
click at [716, 226] on div "Contact Us If you have any questions, please send us an email and we will get b…" at bounding box center [808, 230] width 240 height 63
click at [977, 121] on label "Contact Us" at bounding box center [986, 123] width 35 height 7
click at [960, 12] on icon "scrollable content" at bounding box center [959, 10] width 9 height 9
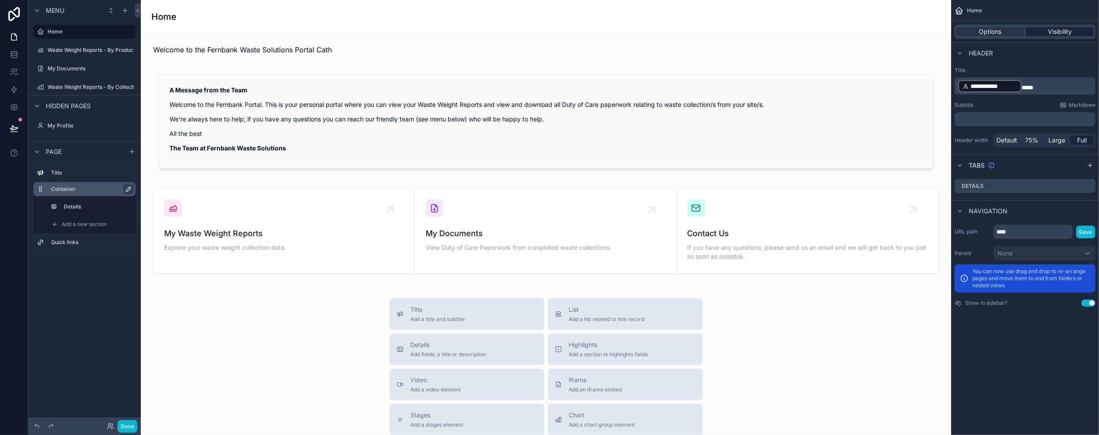
click at [1067, 33] on span "Visibility" at bounding box center [1060, 31] width 24 height 9
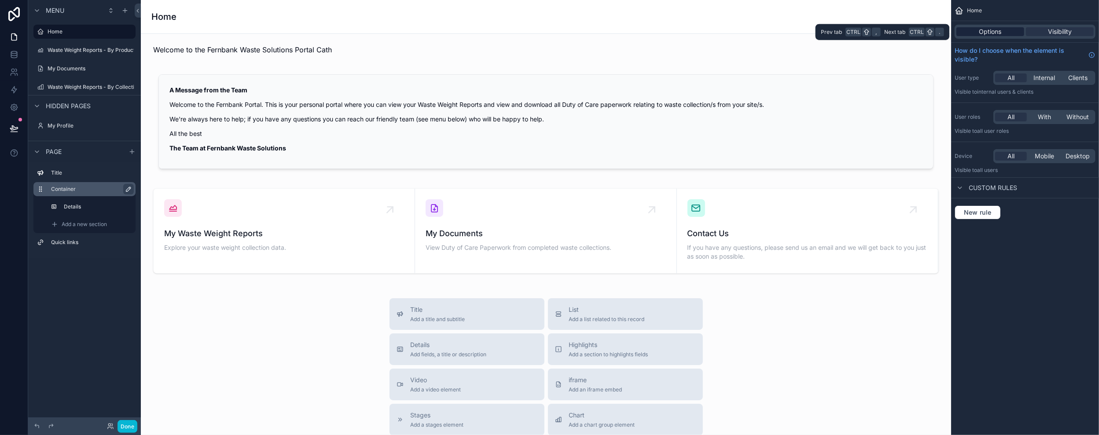
click at [990, 30] on span "Options" at bounding box center [990, 31] width 22 height 9
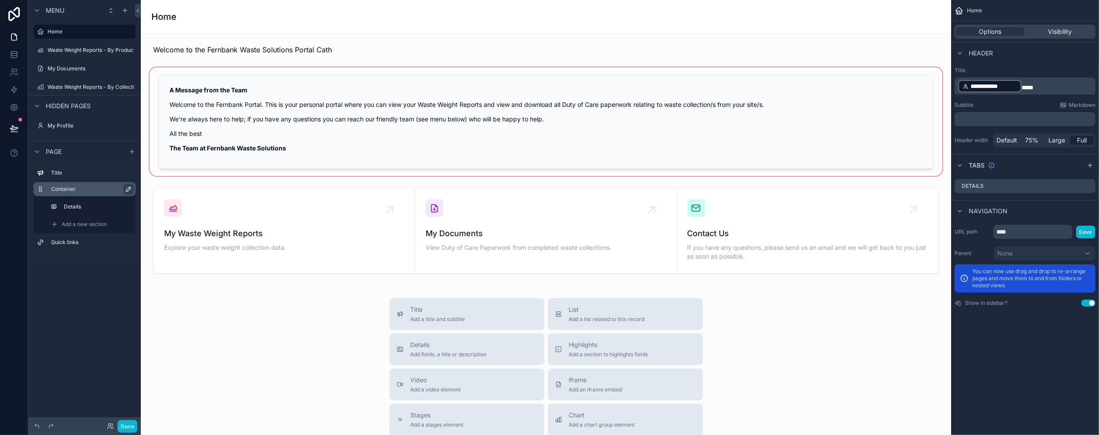
click at [493, 120] on div "scrollable content" at bounding box center [546, 122] width 796 height 112
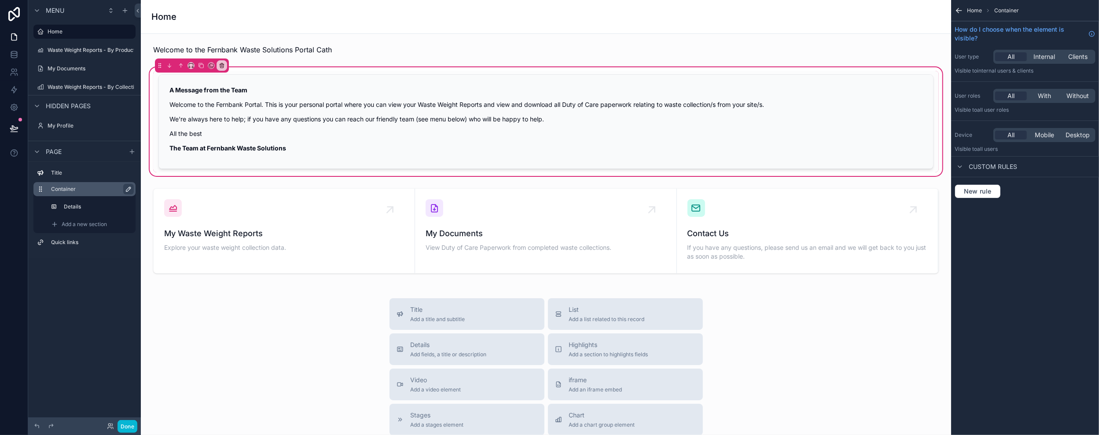
click at [959, 11] on icon "scrollable content" at bounding box center [958, 11] width 5 height 0
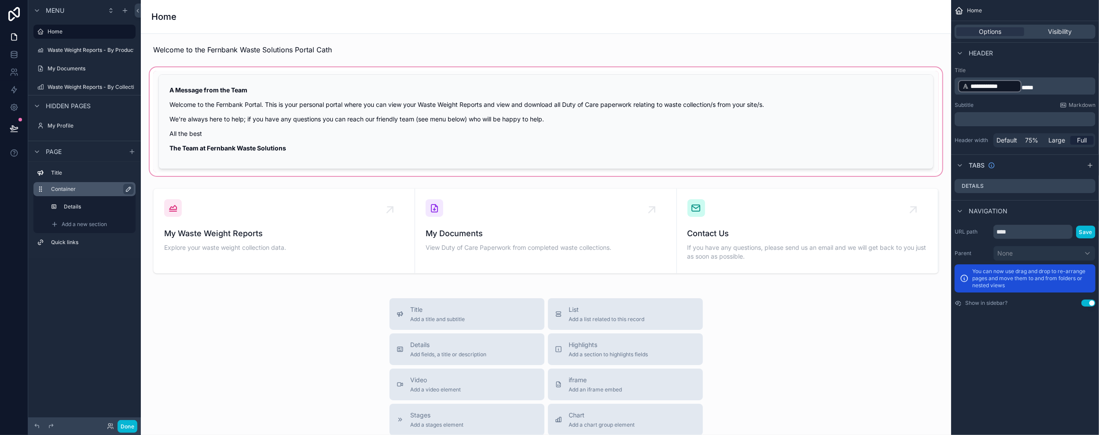
click at [722, 124] on div "scrollable content" at bounding box center [546, 122] width 796 height 112
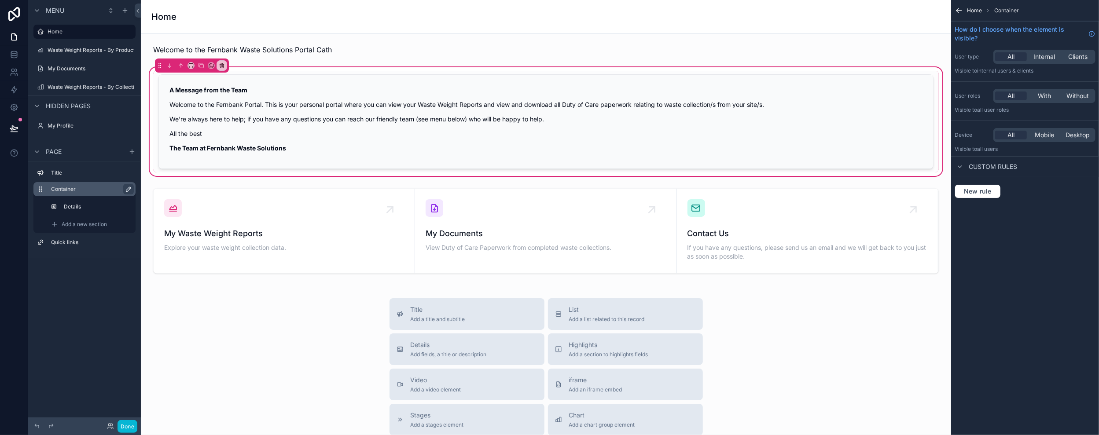
click at [958, 8] on icon "scrollable content" at bounding box center [959, 10] width 9 height 9
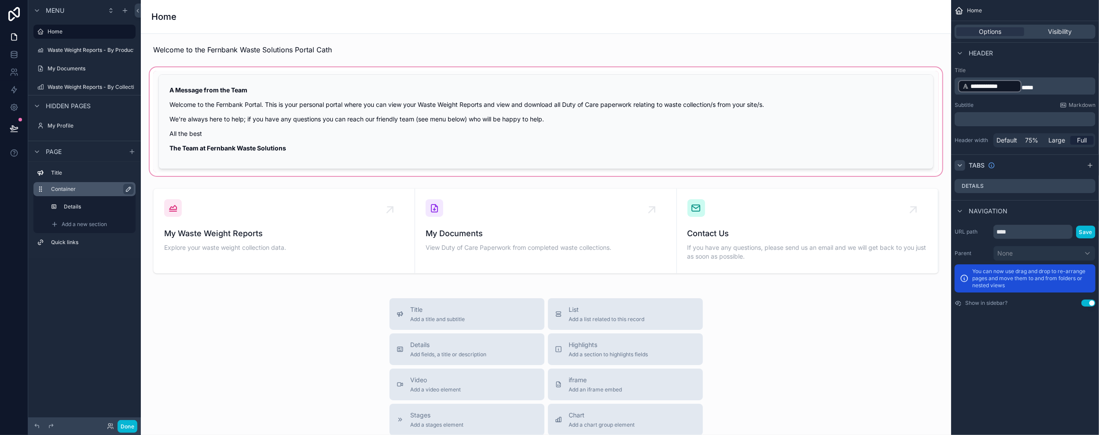
click at [962, 163] on icon "scrollable content" at bounding box center [959, 165] width 7 height 7
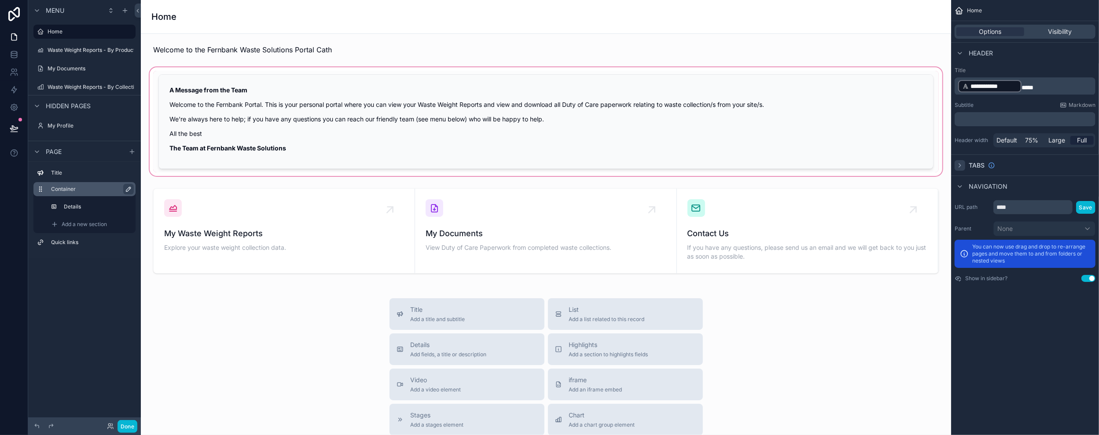
click at [962, 163] on icon "scrollable content" at bounding box center [959, 165] width 7 height 7
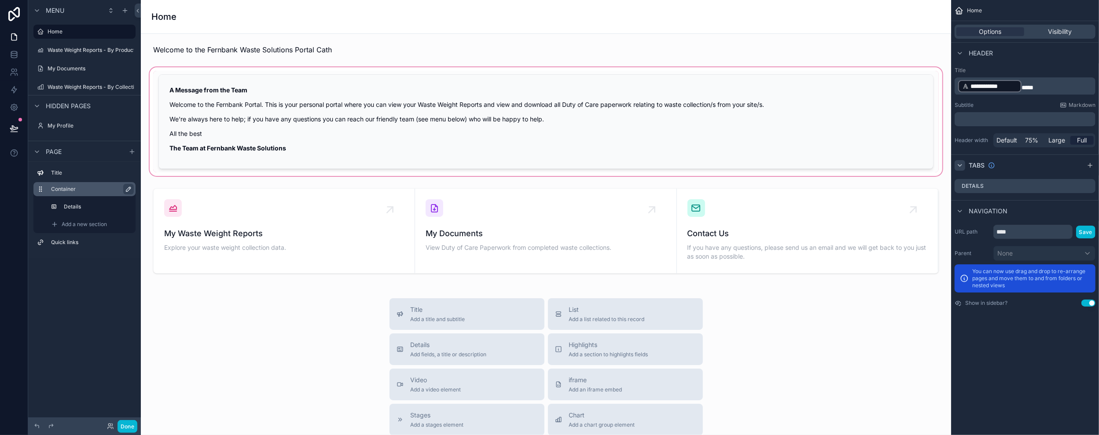
click at [960, 164] on icon "scrollable content" at bounding box center [959, 165] width 7 height 7
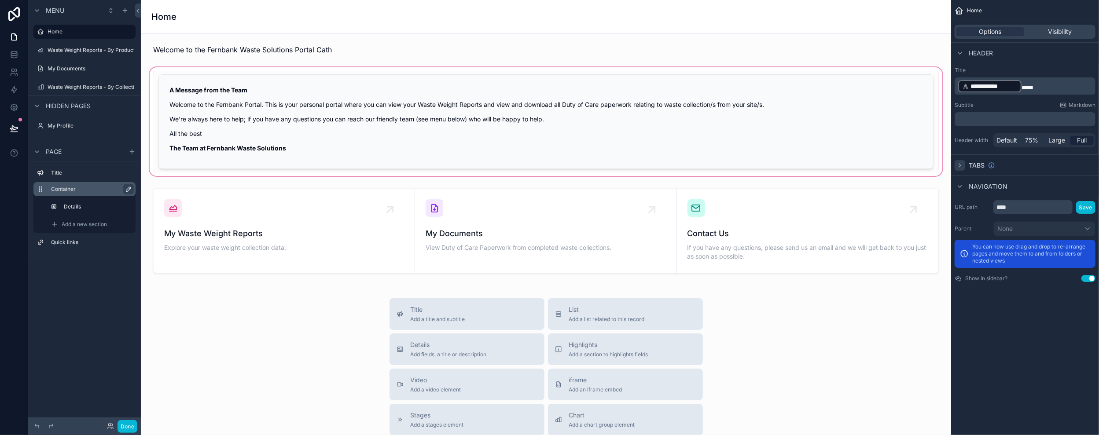
click at [764, 129] on div "scrollable content" at bounding box center [546, 122] width 796 height 112
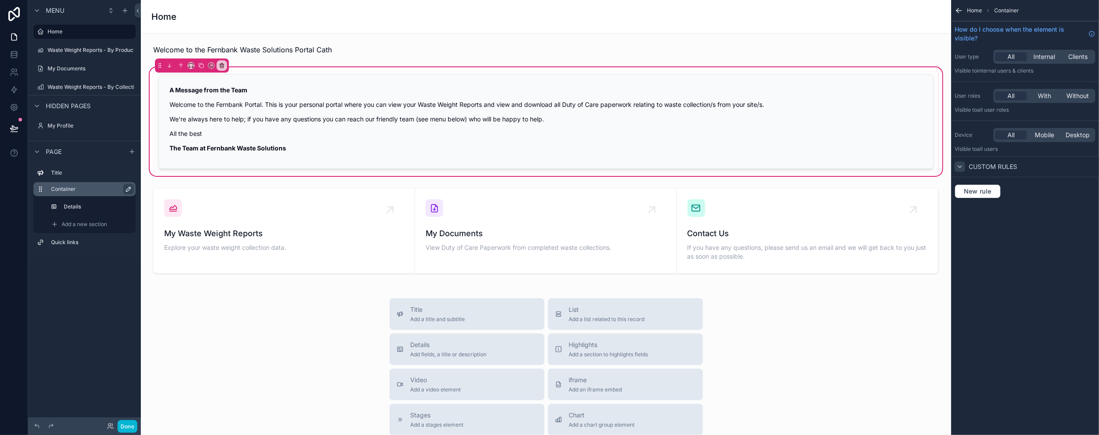
click at [961, 166] on icon "scrollable content" at bounding box center [959, 166] width 7 height 7
click at [958, 9] on icon "scrollable content" at bounding box center [957, 9] width 2 height 2
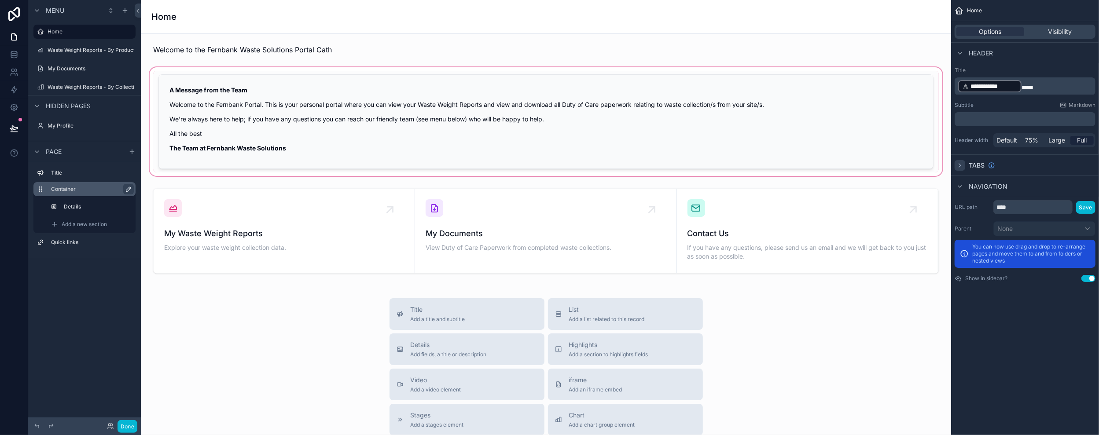
click at [960, 162] on icon "scrollable content" at bounding box center [959, 165] width 7 height 7
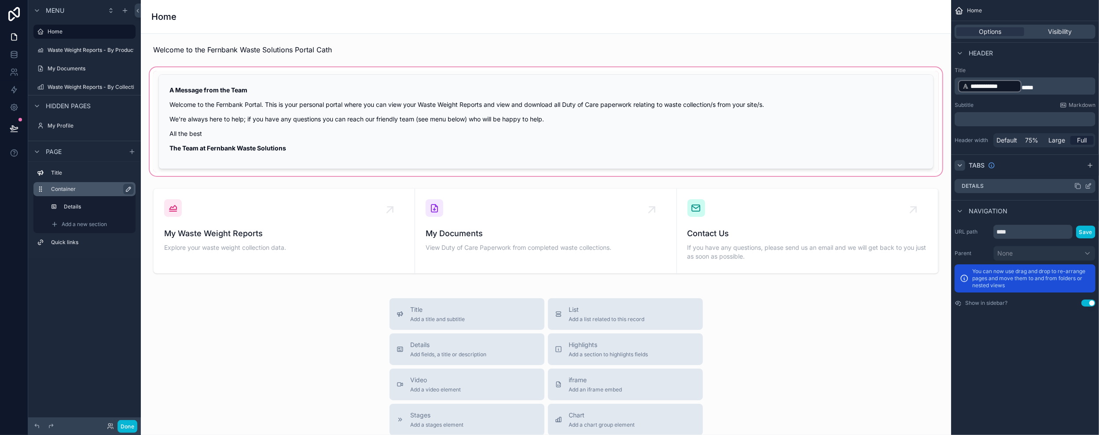
click at [1089, 185] on icon "scrollable content" at bounding box center [1088, 186] width 7 height 7
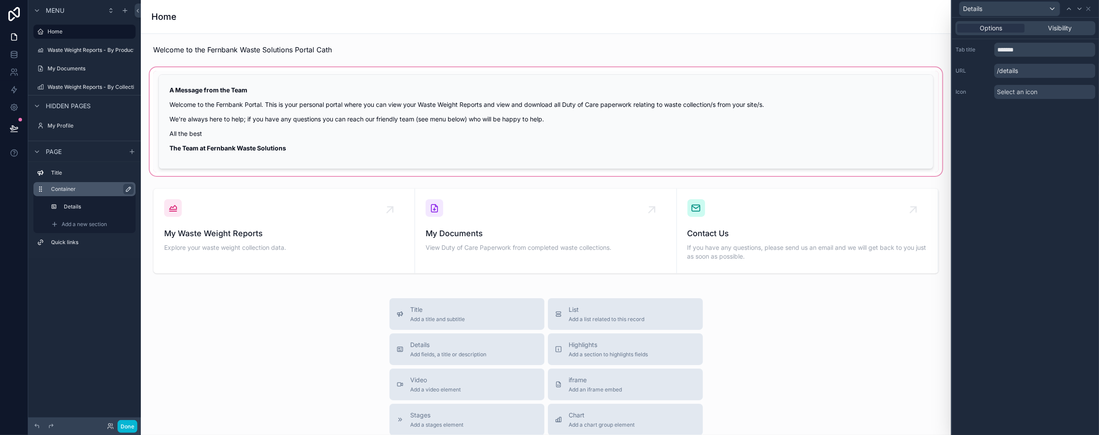
click at [1089, 185] on div "Details Options Visibility Tab title ******* URL /details Icon Select an icon M…" at bounding box center [549, 217] width 1099 height 435
click at [1089, 185] on div "Options Visibility Tab title ******* URL /details Icon Select an icon" at bounding box center [1025, 227] width 147 height 418
click at [1066, 29] on span "Visibility" at bounding box center [1060, 28] width 24 height 9
click at [986, 25] on span "Options" at bounding box center [991, 28] width 22 height 9
click at [1088, 9] on icon at bounding box center [1089, 9] width 4 height 4
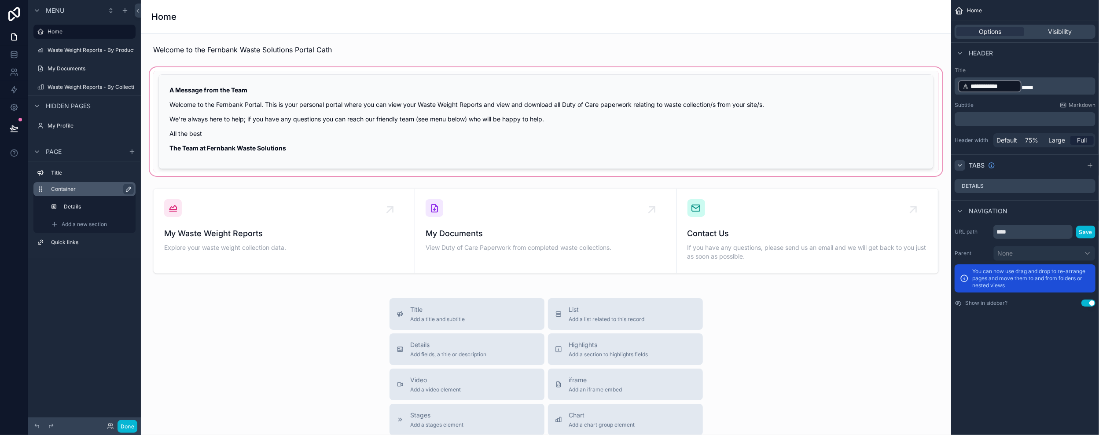
click at [757, 111] on div "scrollable content" at bounding box center [546, 122] width 796 height 112
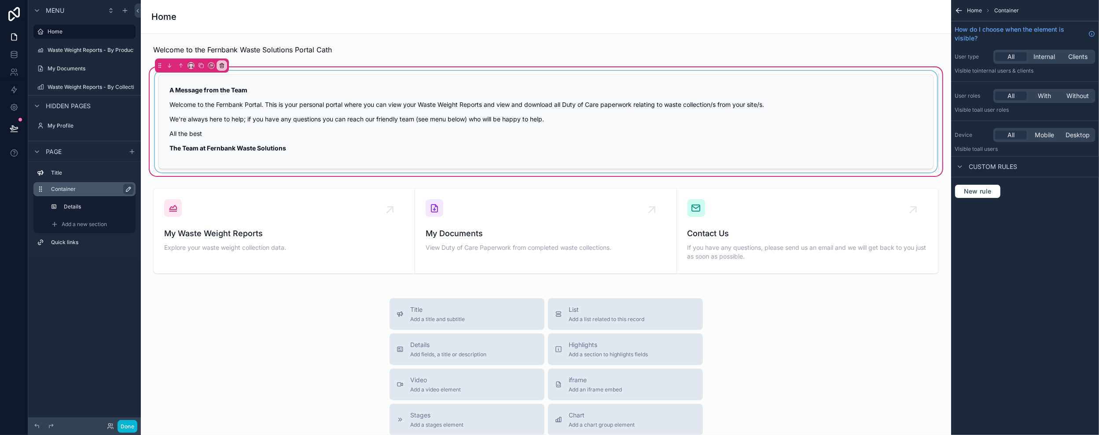
click at [267, 118] on div "scrollable content" at bounding box center [546, 122] width 786 height 102
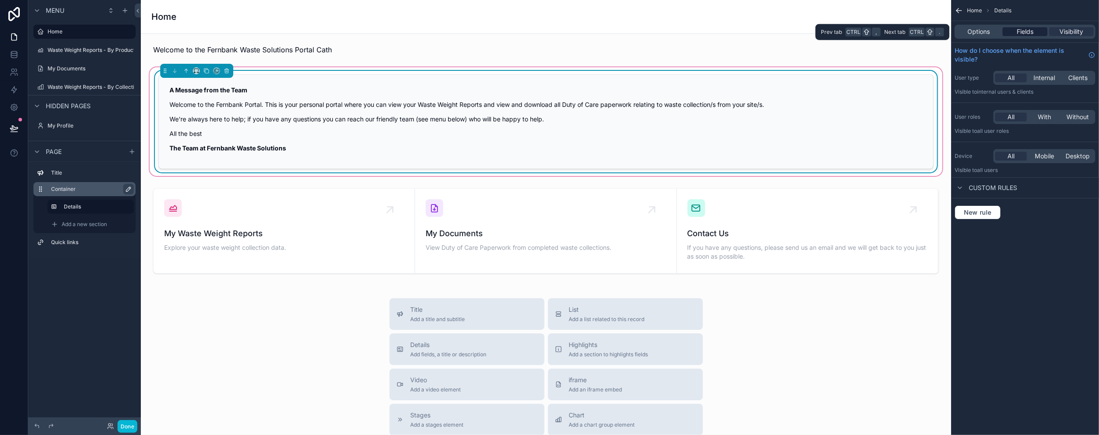
click at [1023, 33] on span "Fields" at bounding box center [1025, 31] width 17 height 9
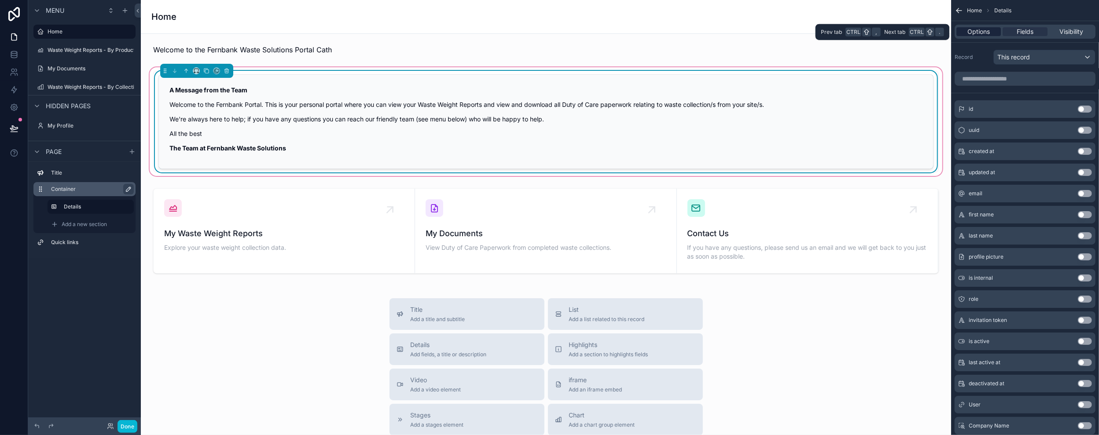
click at [975, 33] on span "Options" at bounding box center [978, 31] width 22 height 9
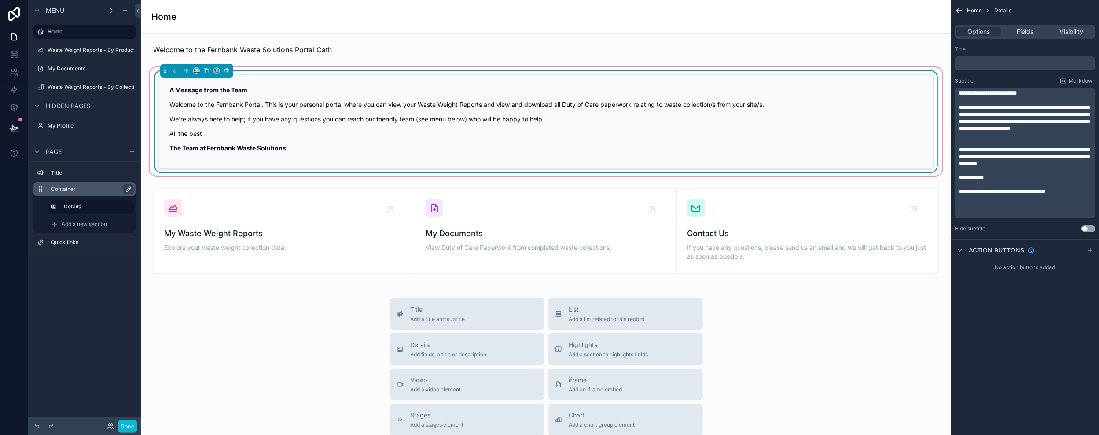
click at [1020, 110] on span "**********" at bounding box center [1024, 118] width 132 height 26
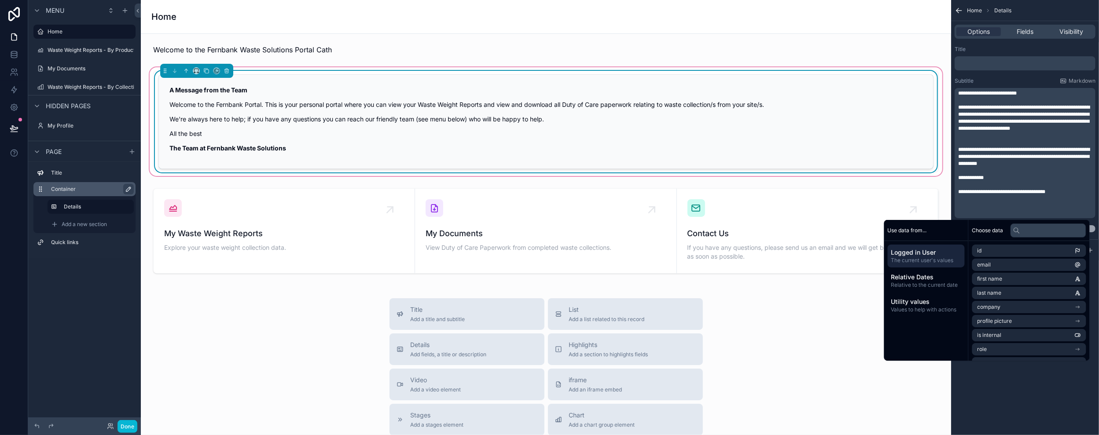
click at [1092, 117] on p "**********" at bounding box center [1026, 118] width 136 height 28
click at [1049, 120] on span "**********" at bounding box center [1024, 118] width 132 height 26
